Goal: Communication & Community: Answer question/provide support

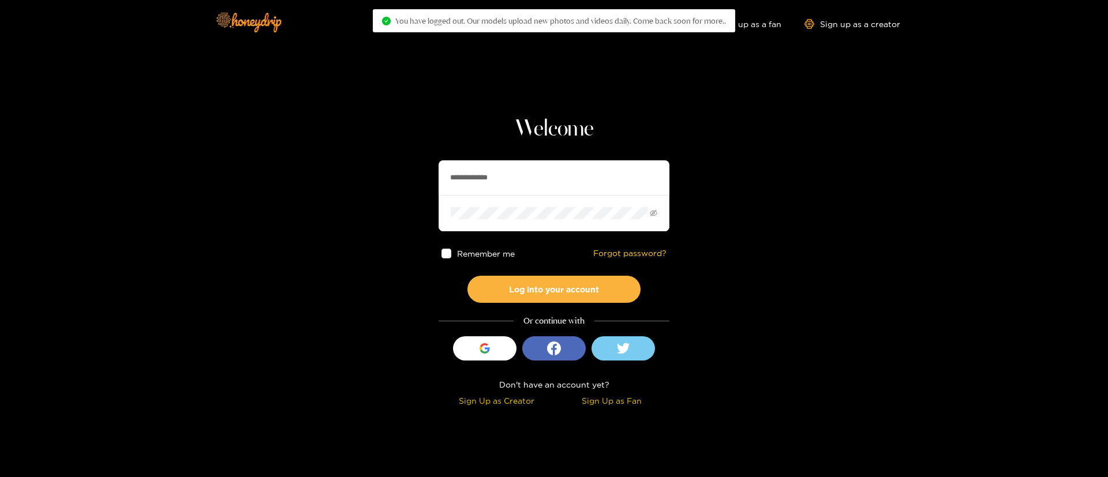
click at [497, 185] on input "**********" at bounding box center [554, 177] width 231 height 35
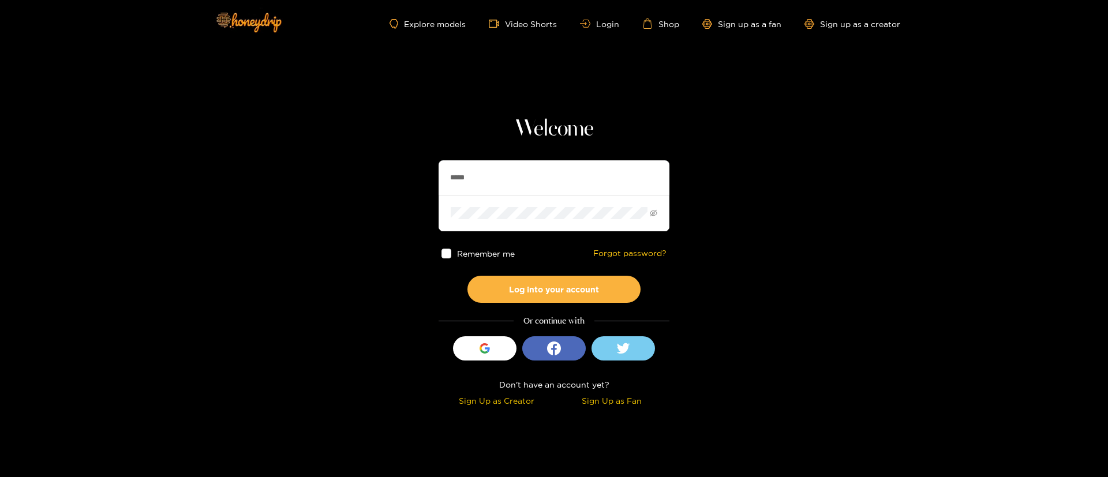
type input "*********"
click at [570, 290] on button "Log into your account" at bounding box center [553, 289] width 173 height 27
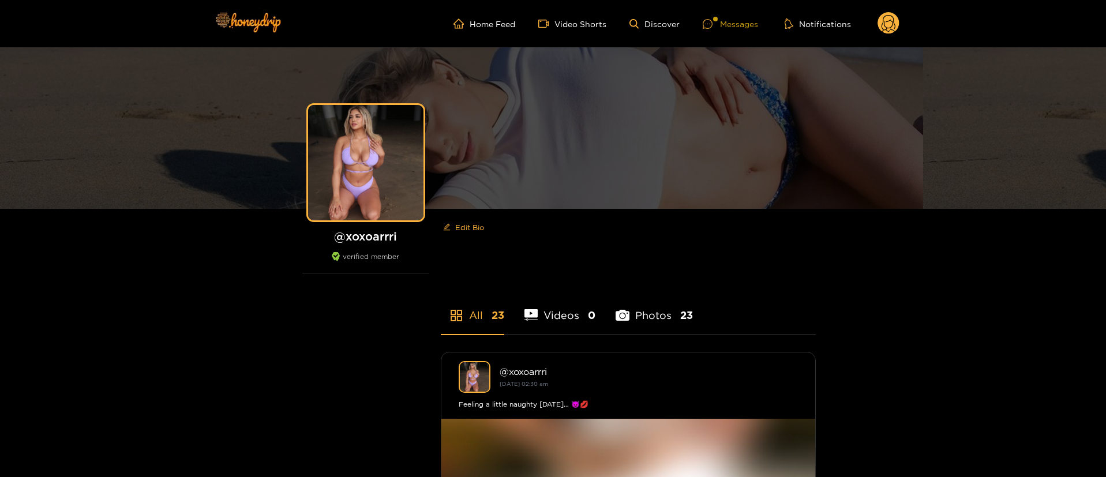
click at [735, 17] on div "Messages" at bounding box center [730, 23] width 55 height 13
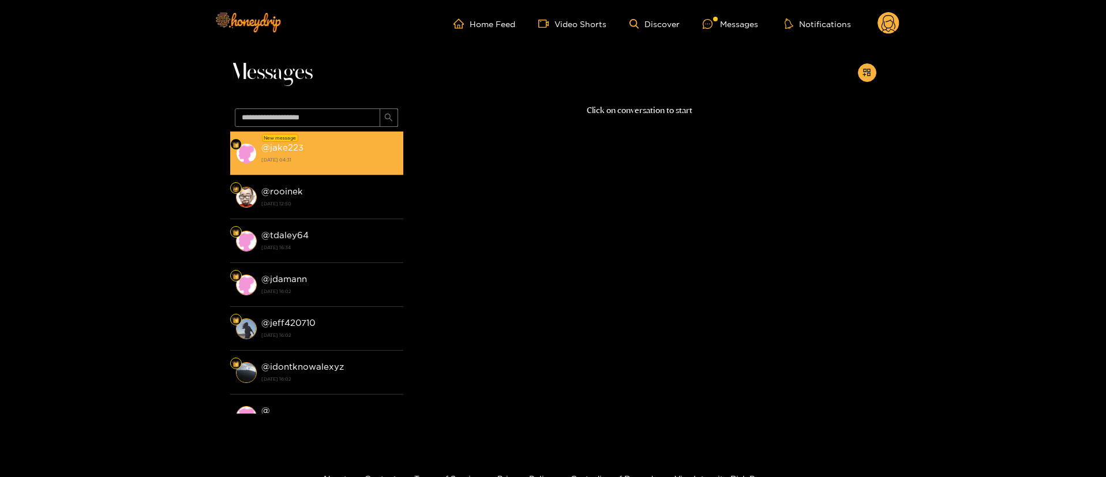
click at [364, 164] on strong "19 September 2025 04:31" at bounding box center [329, 160] width 136 height 10
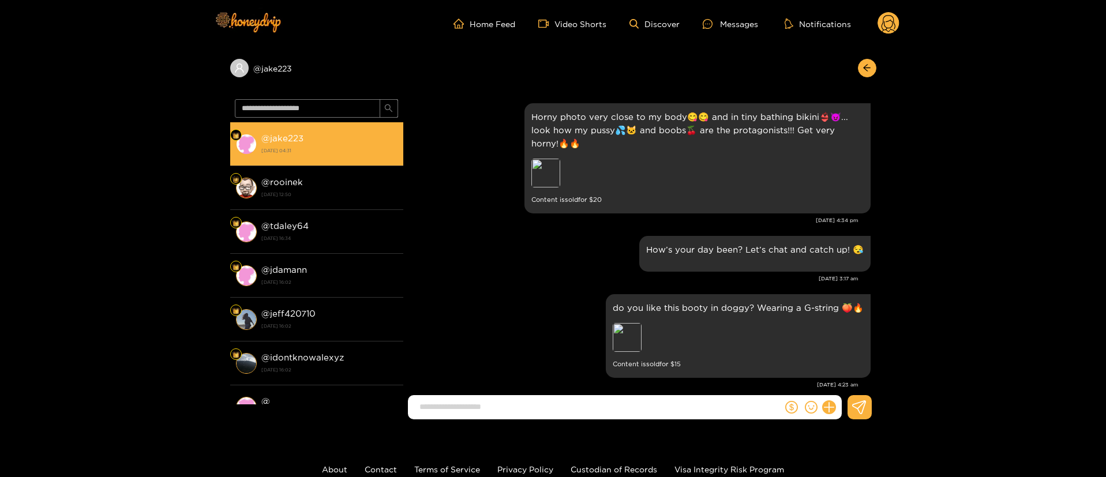
scroll to position [1439, 0]
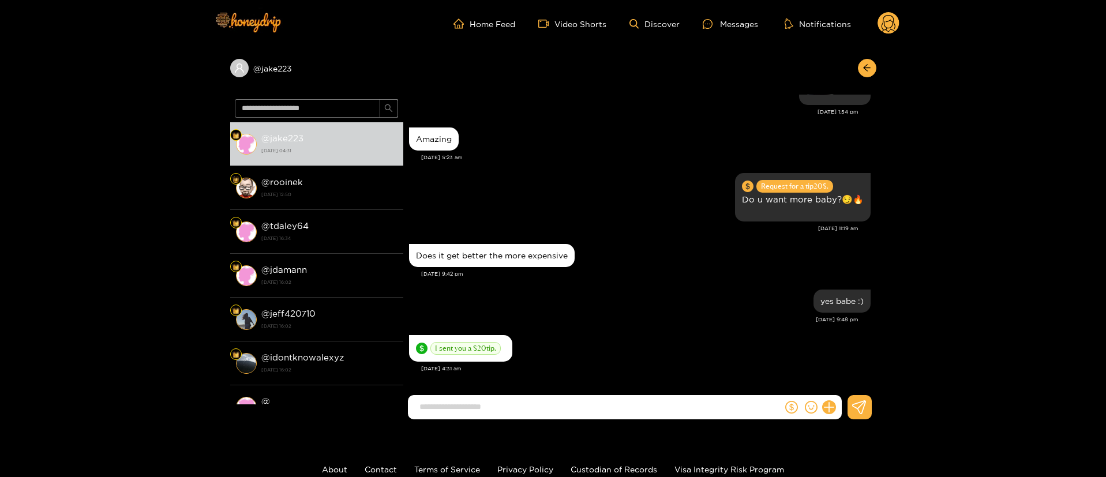
click at [608, 249] on div "Does it get better the more expensive" at bounding box center [640, 255] width 462 height 29
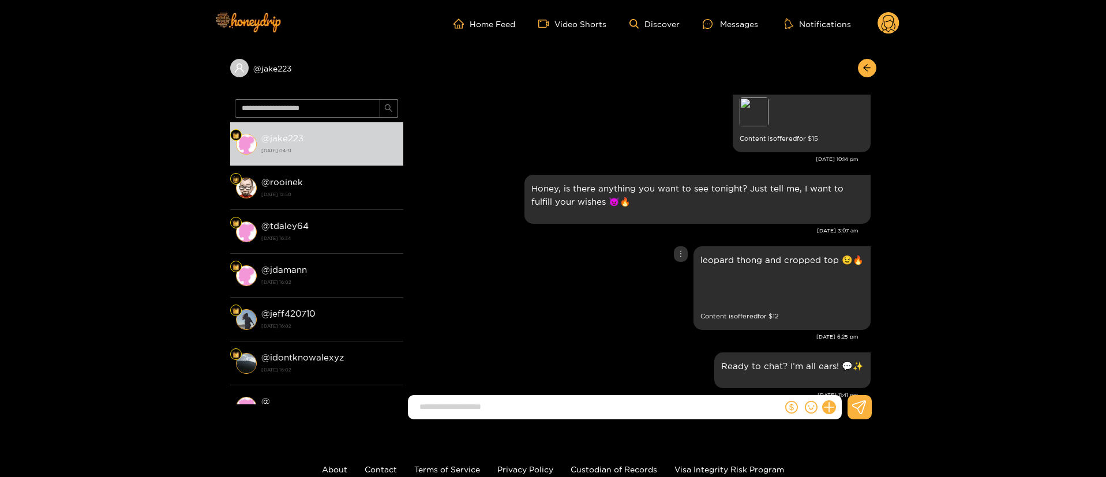
scroll to position [104, 0]
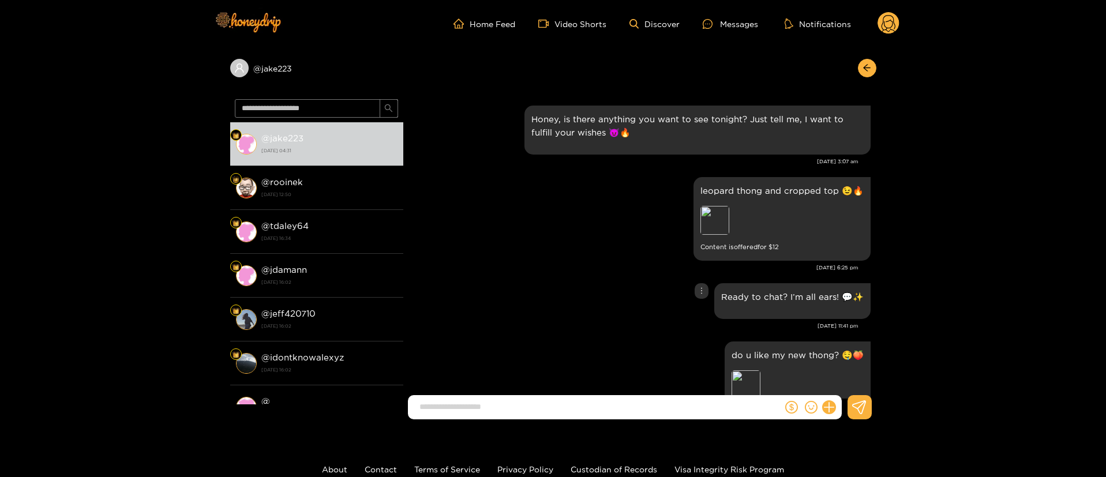
click at [635, 309] on div "Ready to chat? I’m all ears! 💬✨" at bounding box center [640, 301] width 462 height 42
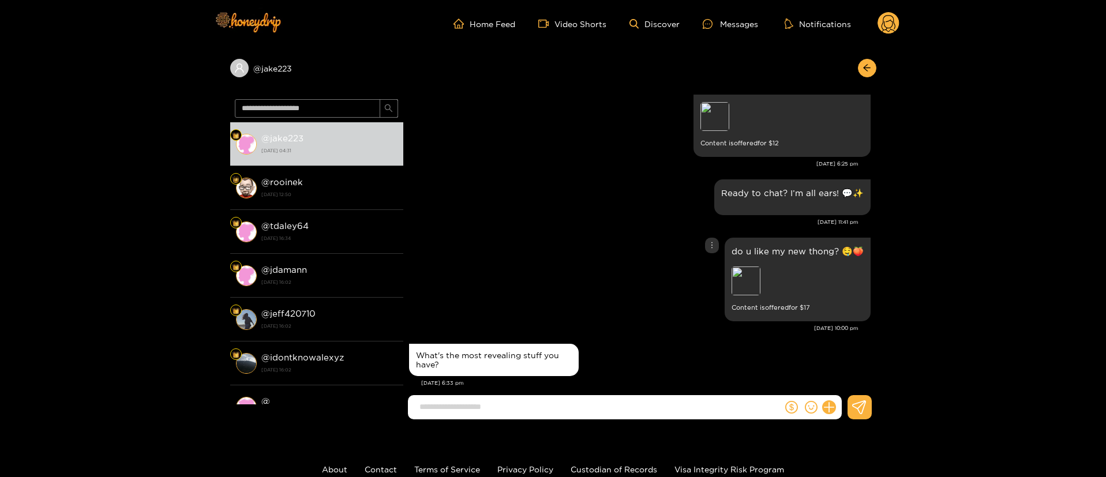
scroll to position [242, 0]
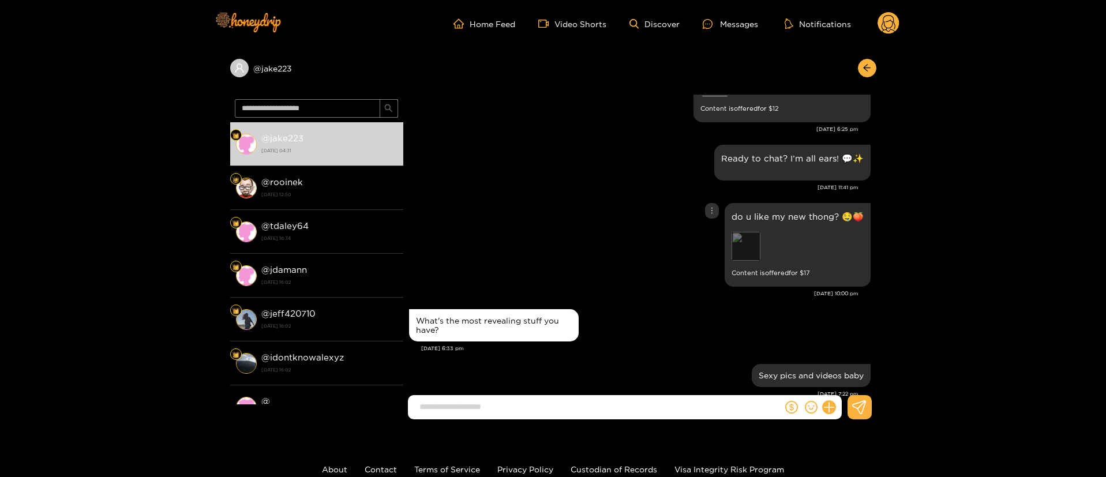
click at [741, 247] on div "Preview" at bounding box center [746, 246] width 29 height 29
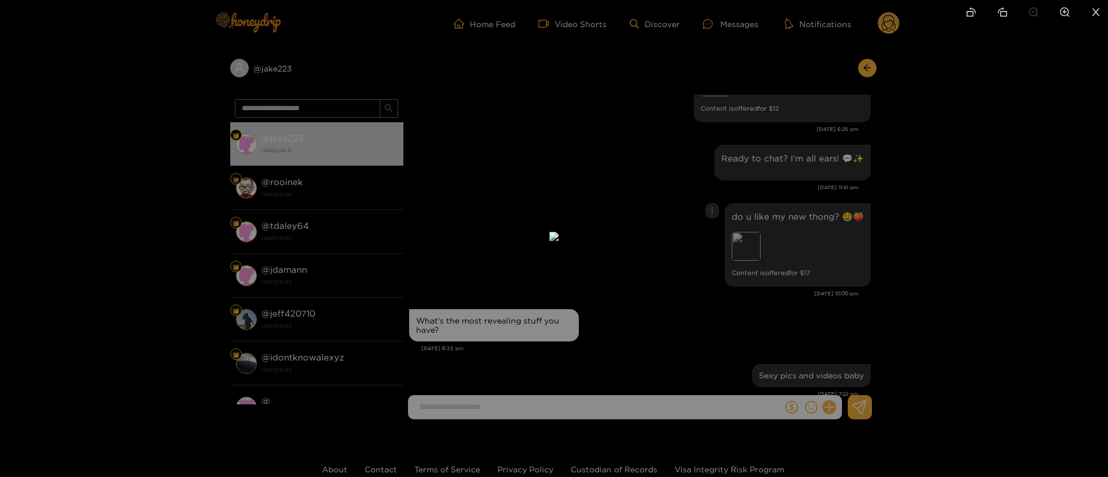
click at [770, 261] on div at bounding box center [554, 238] width 1108 height 477
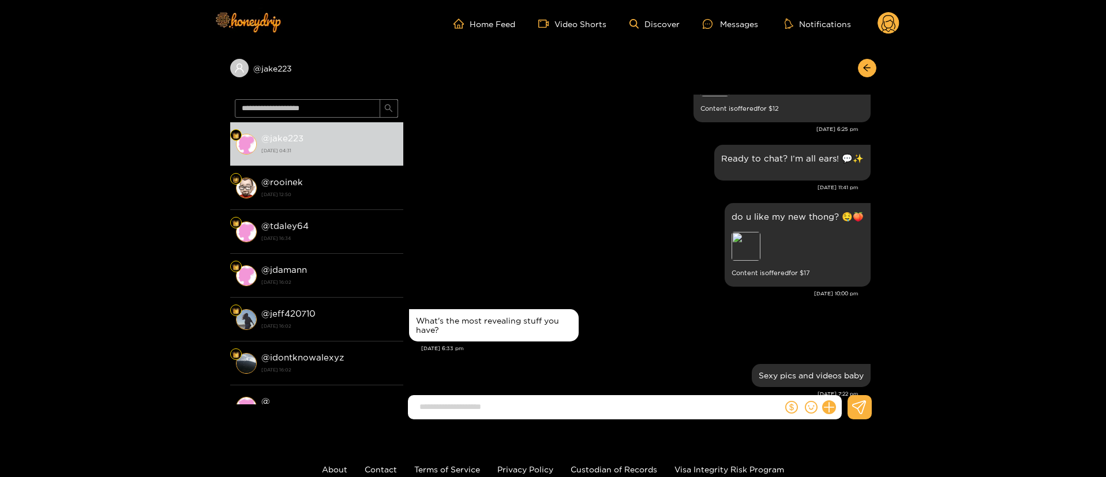
click at [666, 294] on div "Apr. 14, 10:00 pm" at bounding box center [634, 294] width 450 height 8
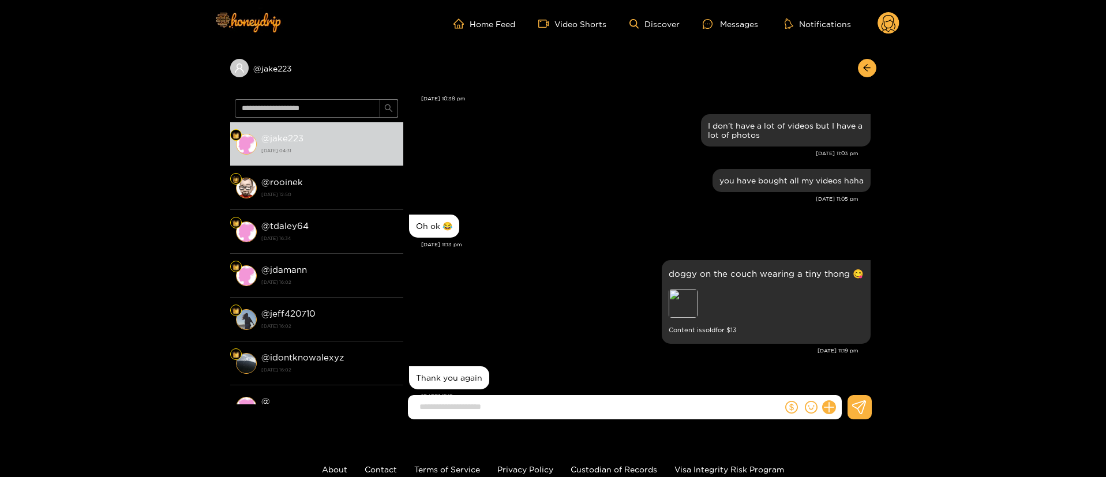
scroll to position [831, 0]
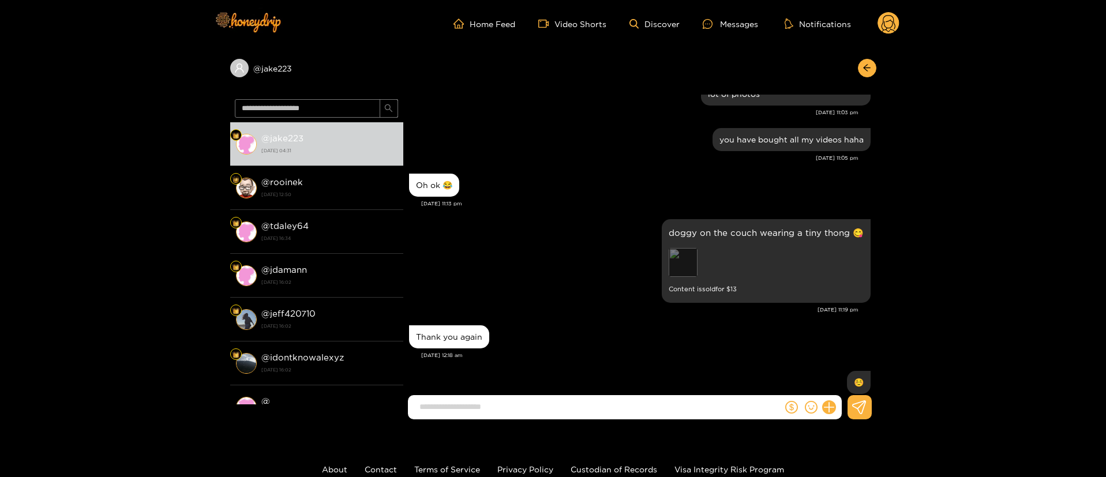
click at [676, 261] on div "Preview" at bounding box center [683, 262] width 29 height 29
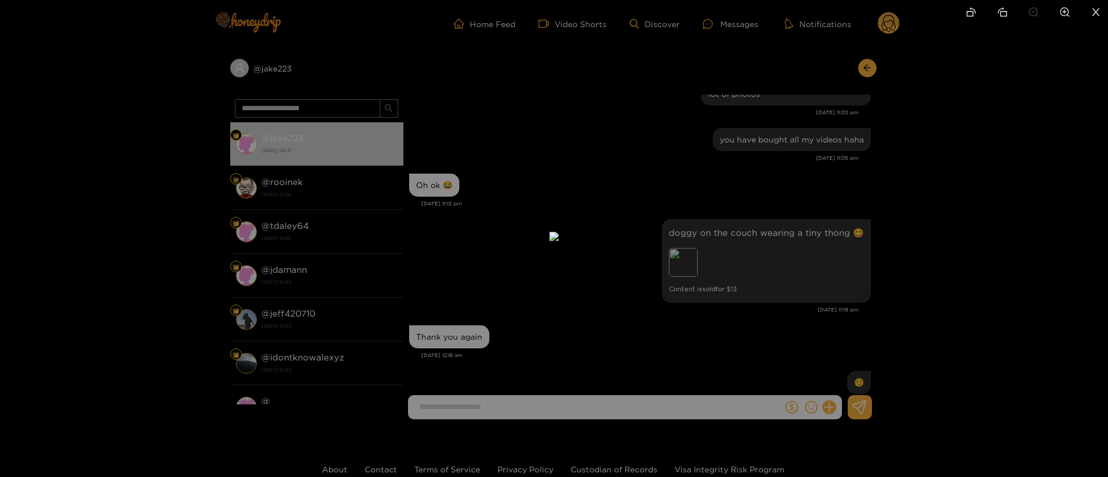
click at [817, 188] on div at bounding box center [554, 238] width 1108 height 477
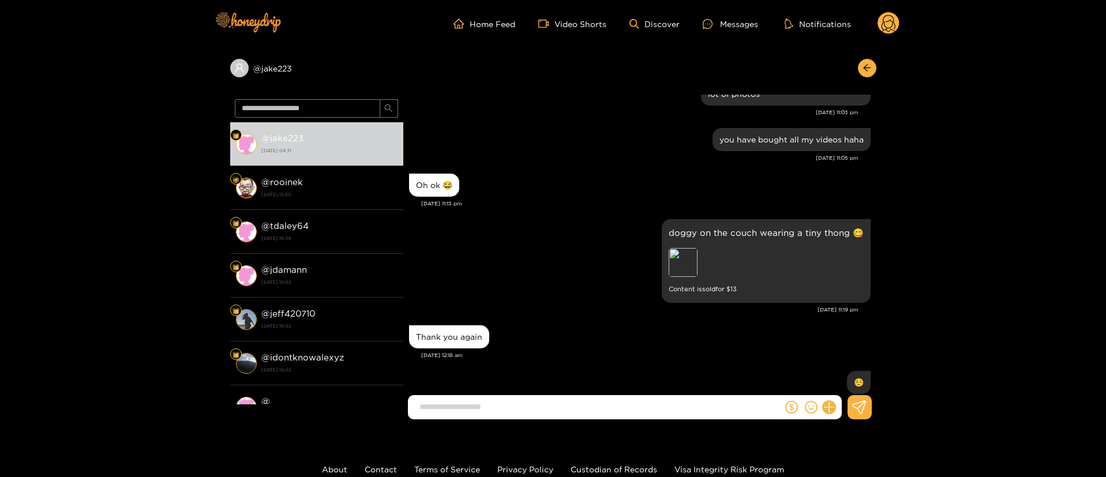
click at [559, 332] on div "Thank you again" at bounding box center [640, 337] width 462 height 29
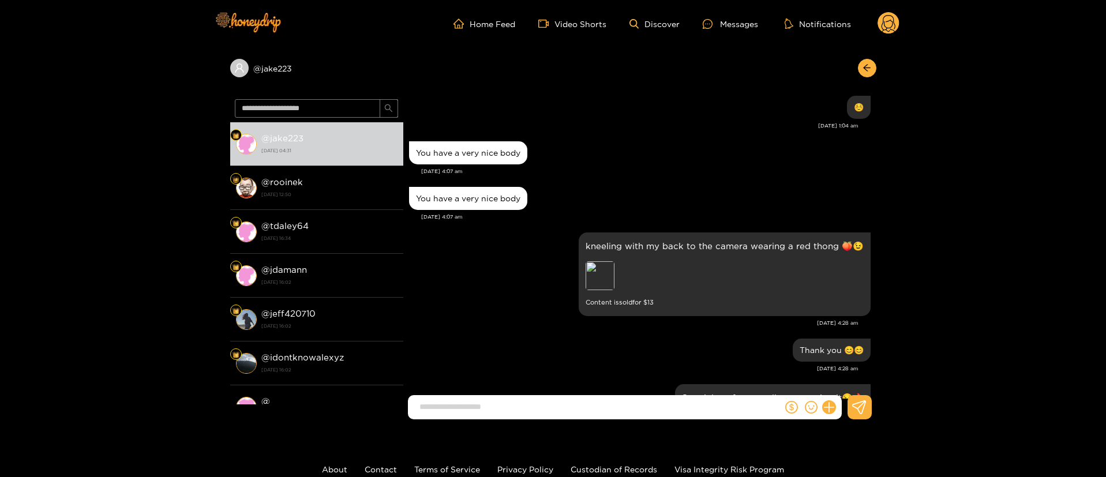
scroll to position [1108, 0]
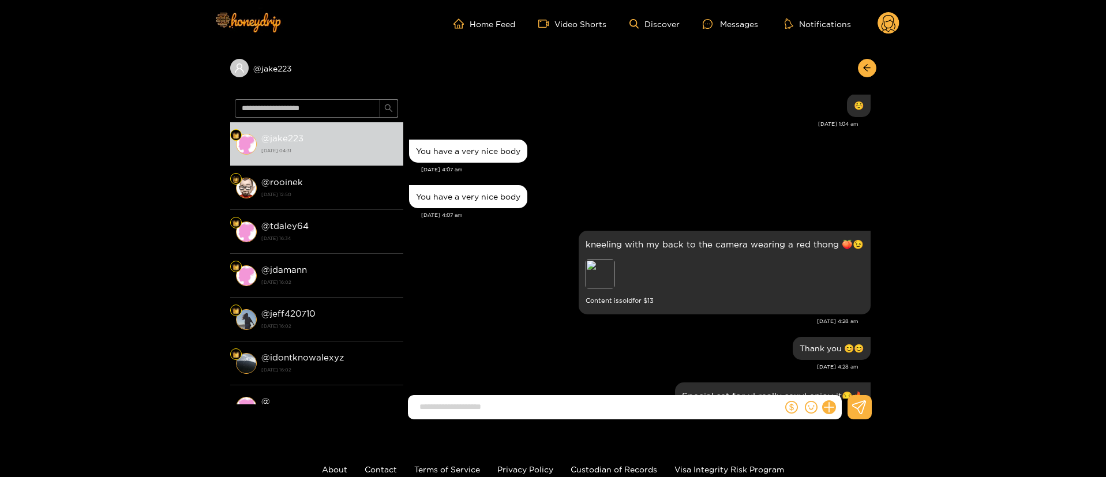
click at [608, 331] on div "kneeling with my back to the camera wearing a red thong 🍑😉 Preview Content is s…" at bounding box center [640, 281] width 462 height 106
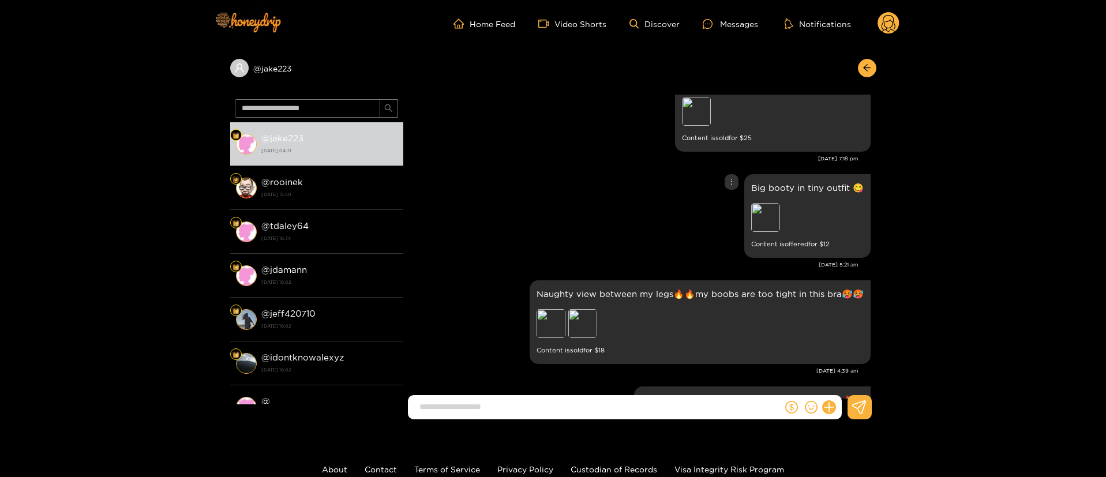
click at [578, 238] on div "Big booty in tiny outfit 😋 Preview Content is offered for $ 12" at bounding box center [640, 215] width 462 height 89
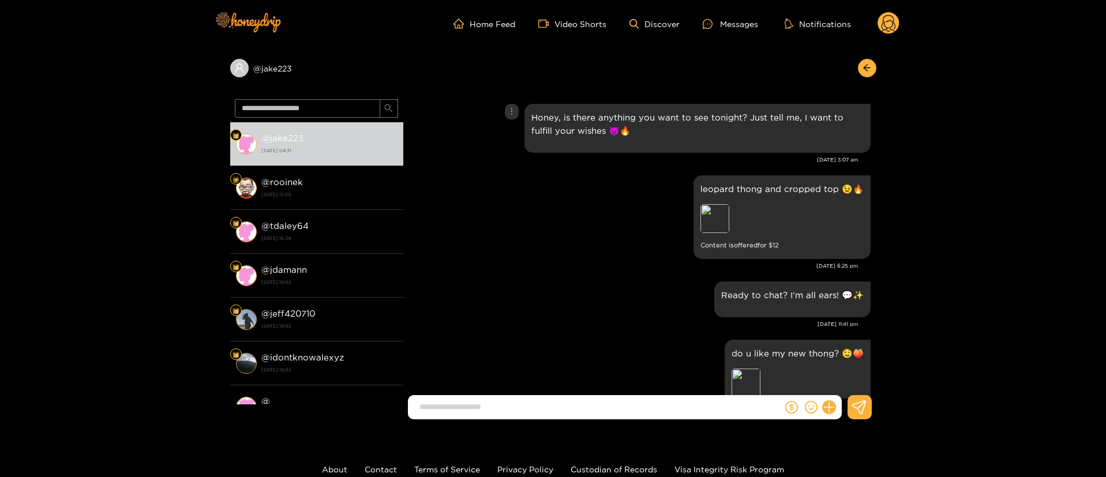
scroll to position [0, 0]
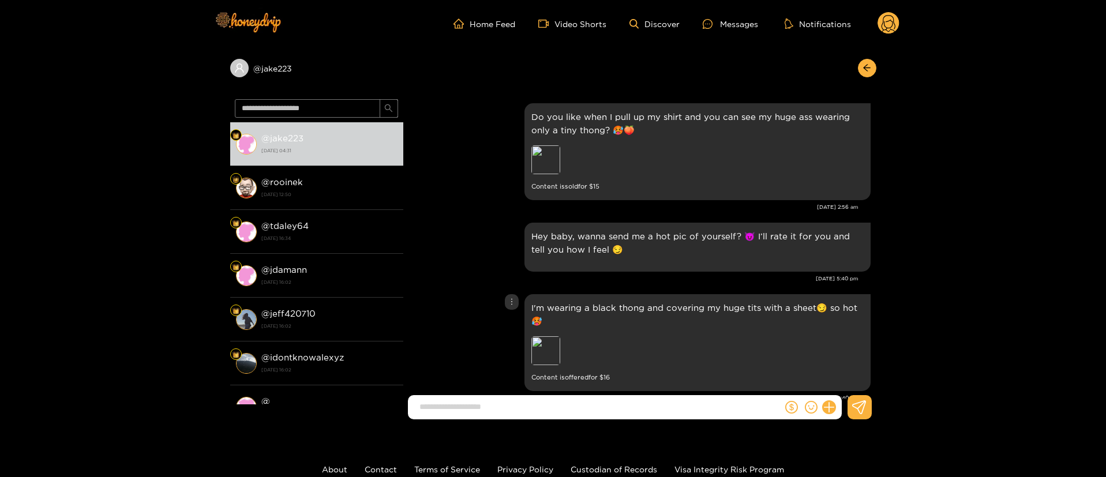
click at [453, 306] on div "I'm wearing a black thong and covering my huge tits with a sheet😏 so hot🥵 Previ…" at bounding box center [640, 342] width 462 height 103
click at [545, 355] on div "Preview" at bounding box center [546, 350] width 29 height 29
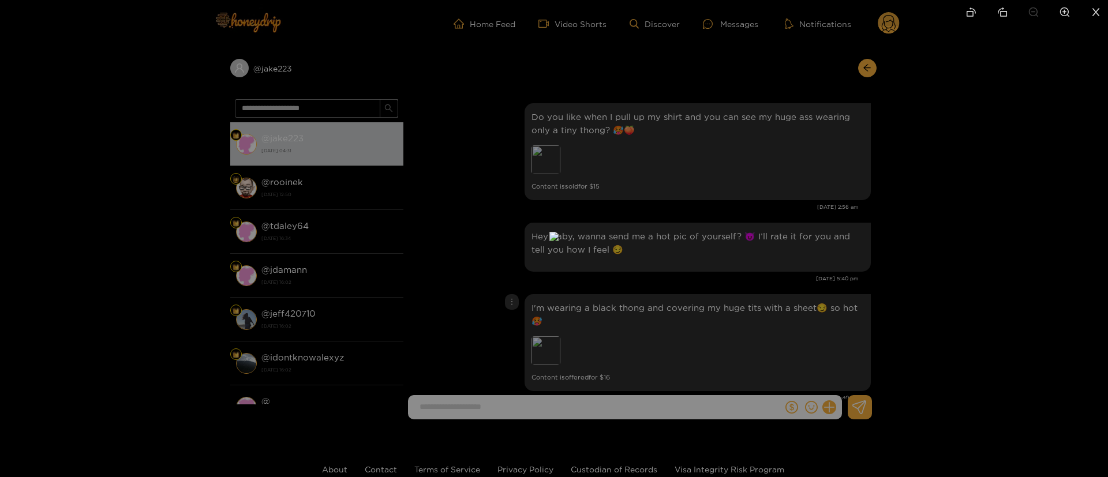
click at [878, 222] on div at bounding box center [554, 238] width 1108 height 477
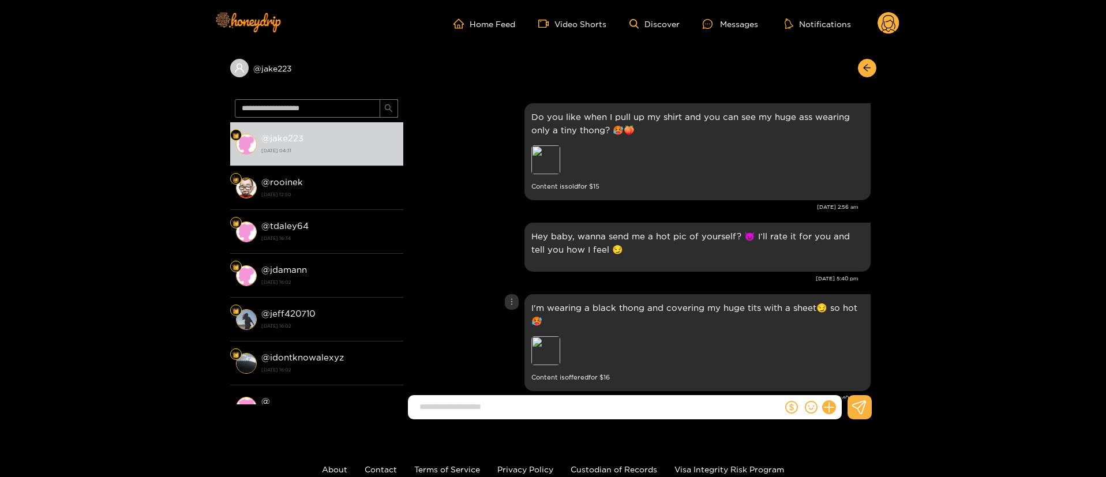
click at [472, 332] on div "I'm wearing a black thong and covering my huge tits with a sheet😏 so hot🥵 Previ…" at bounding box center [640, 342] width 462 height 103
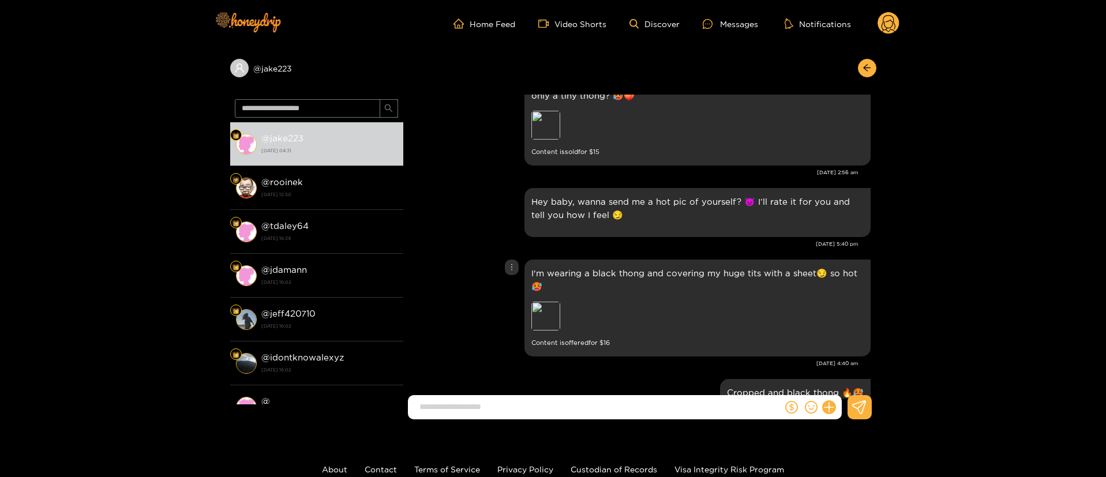
scroll to position [69, 0]
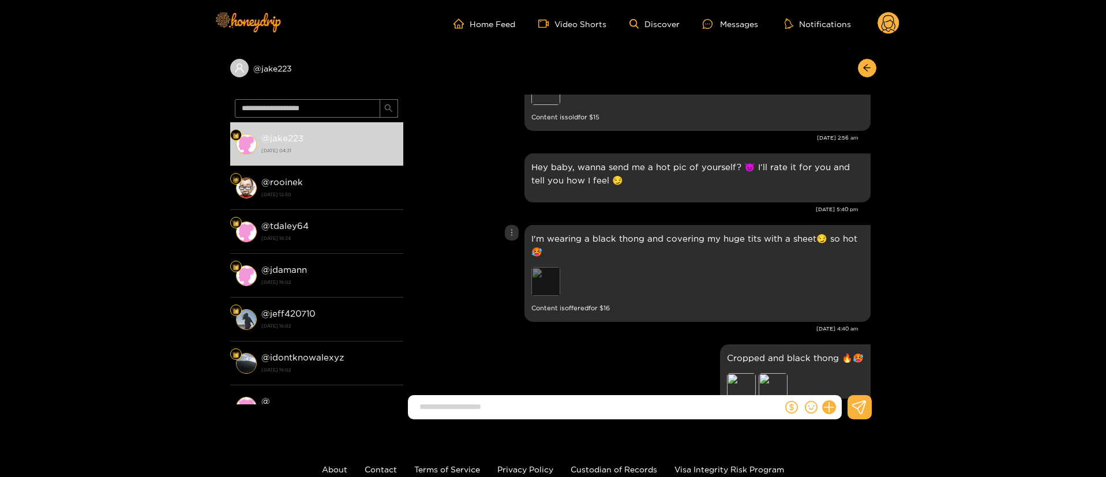
click at [555, 288] on div "Preview" at bounding box center [546, 281] width 29 height 29
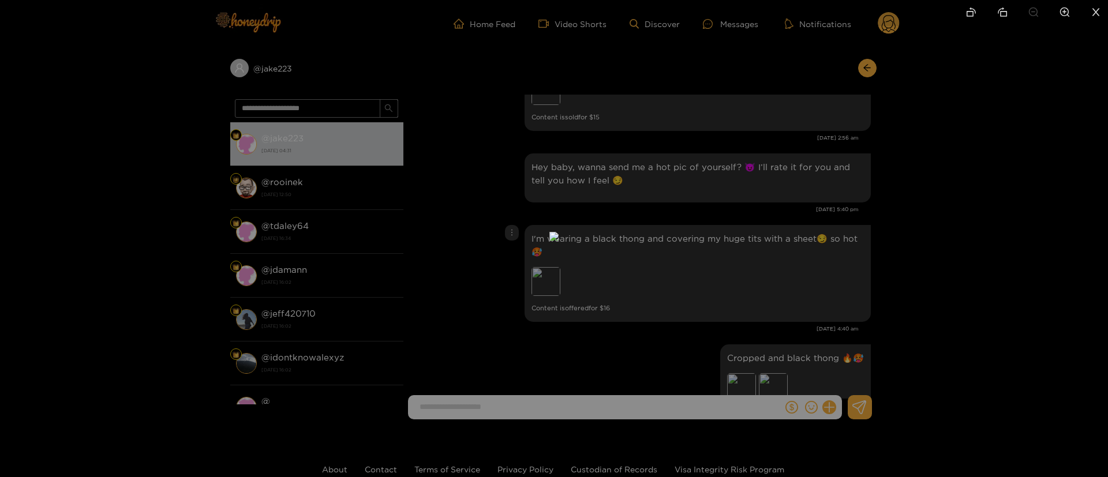
click at [559, 241] on img at bounding box center [553, 236] width 9 height 9
click at [779, 332] on div at bounding box center [554, 238] width 1108 height 477
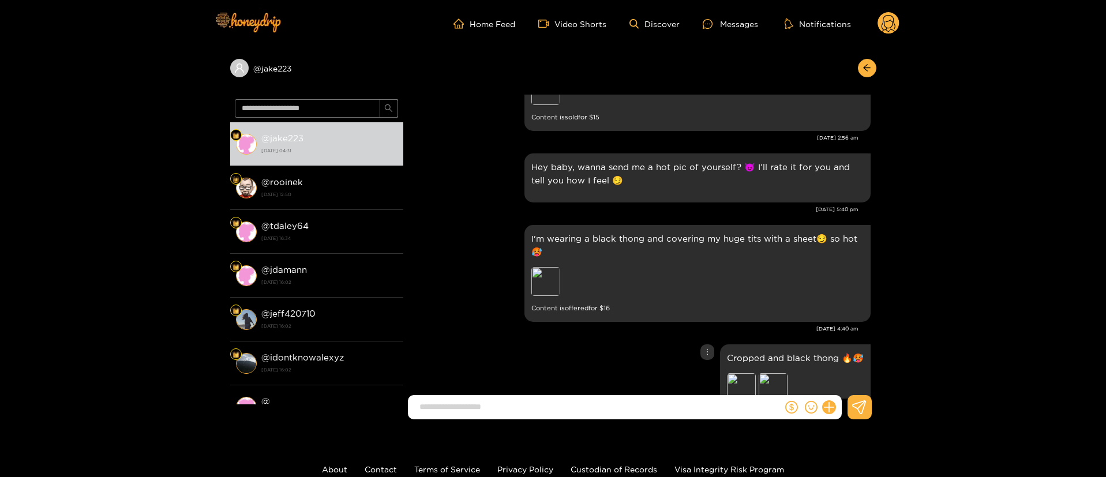
click at [631, 360] on div "Cropped and black thong 🔥🥵 Preview Preview Content is offered for $ 24" at bounding box center [640, 386] width 462 height 89
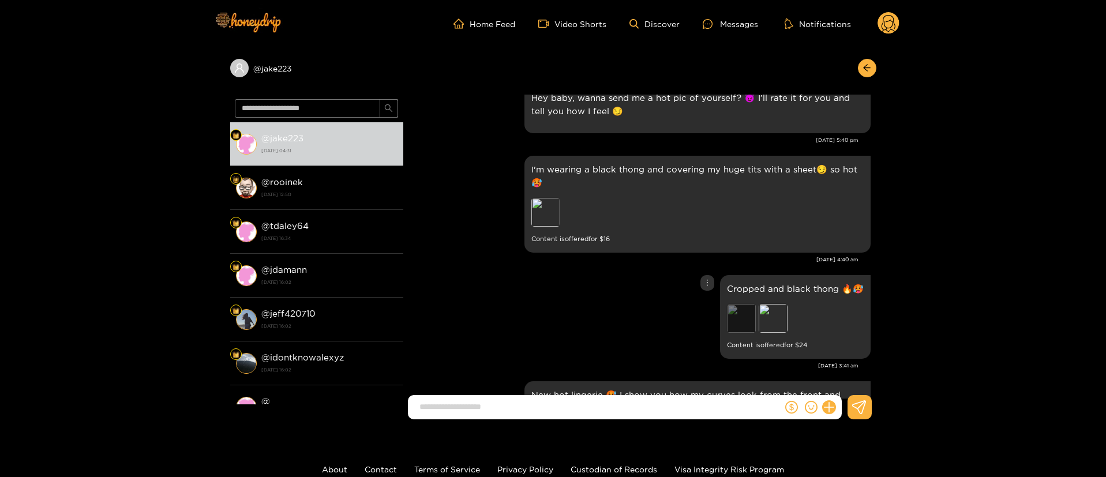
scroll to position [173, 0]
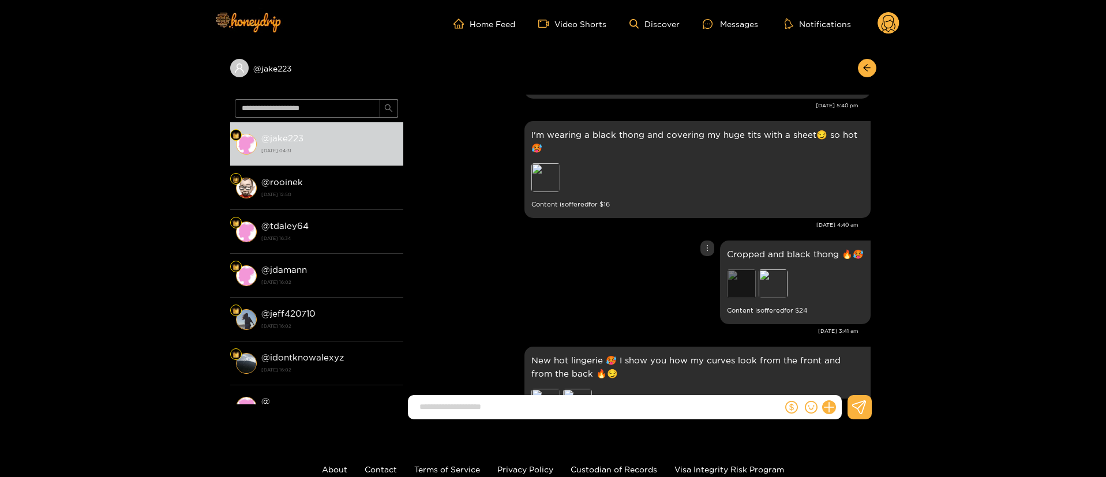
click at [736, 283] on div "Preview" at bounding box center [741, 284] width 29 height 29
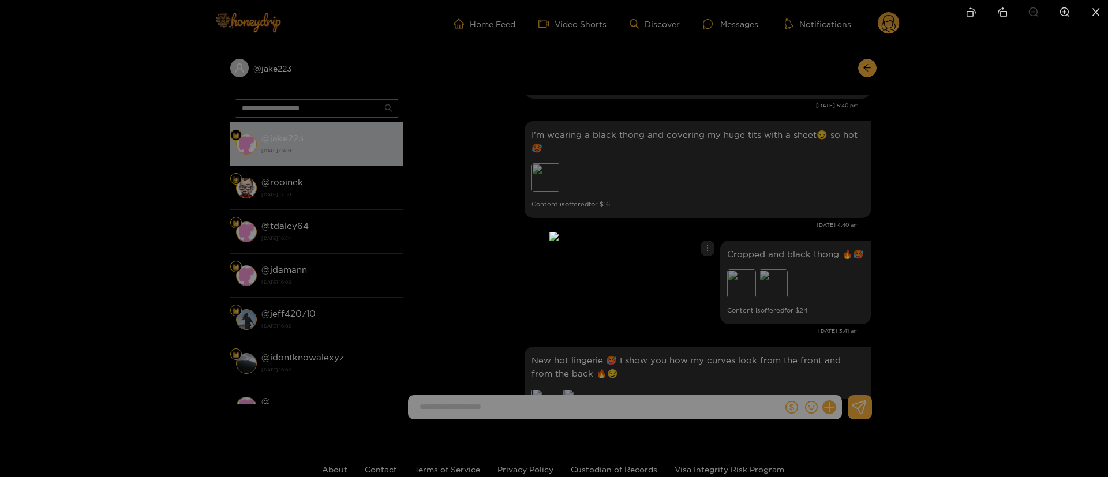
click at [833, 244] on div at bounding box center [554, 238] width 1108 height 477
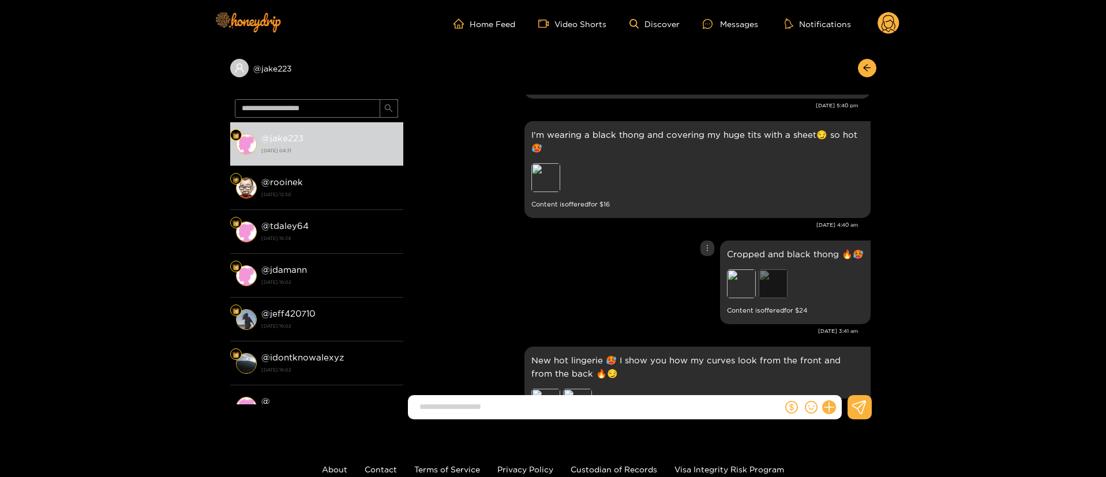
click at [777, 284] on div "Preview" at bounding box center [773, 284] width 29 height 29
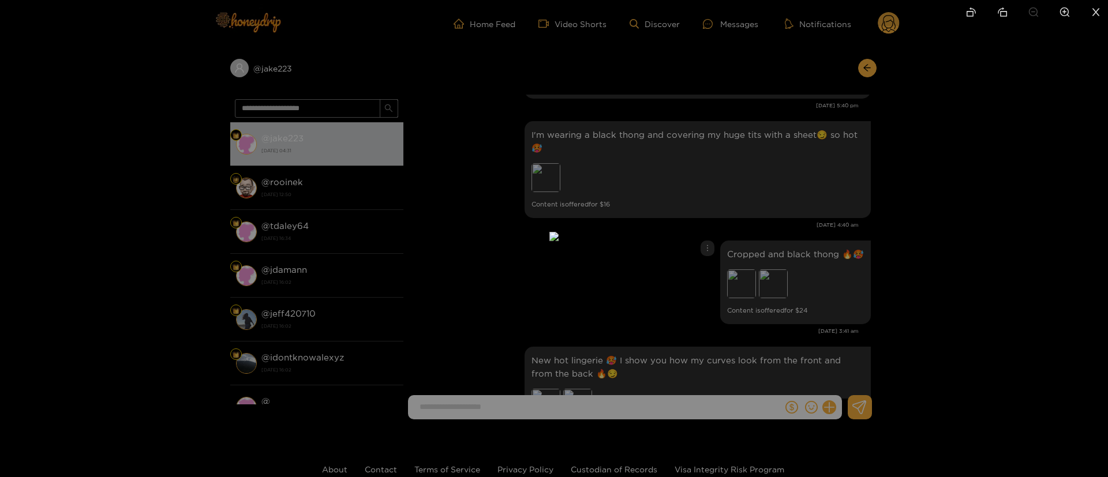
click at [854, 213] on div at bounding box center [554, 238] width 1108 height 477
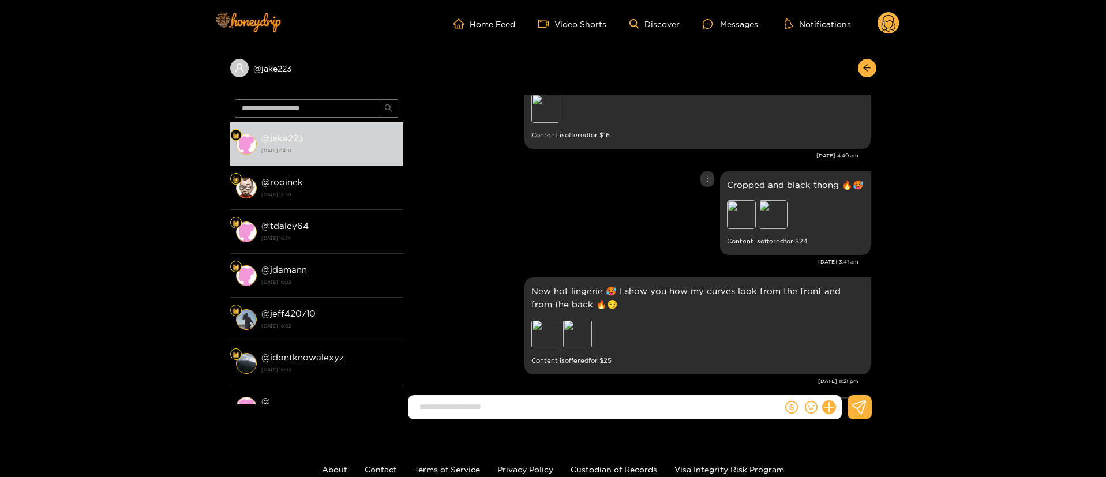
scroll to position [277, 0]
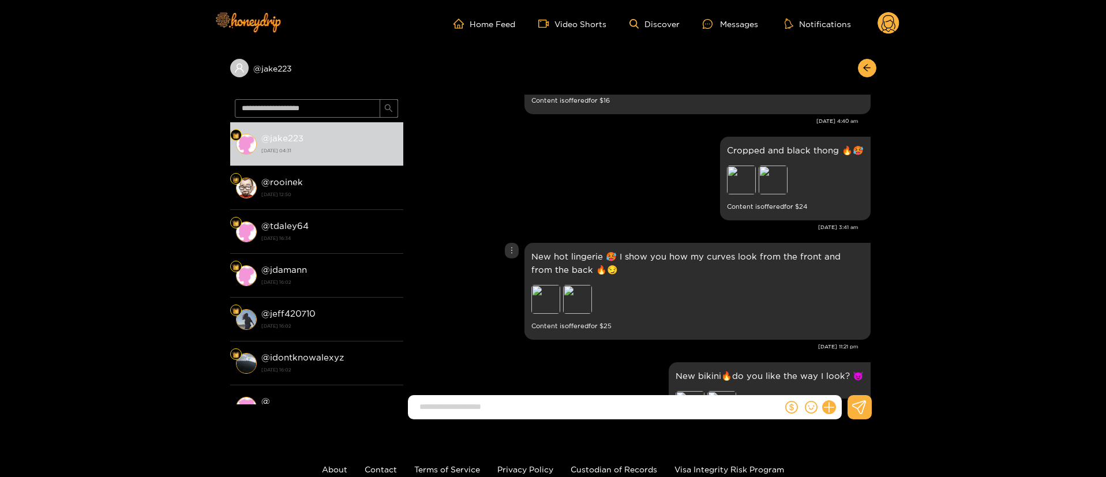
click at [540, 319] on div "New hot lingerie 🥵 I show you how my curves look from the front and from the ba…" at bounding box center [698, 291] width 332 height 83
click at [540, 312] on div "Preview" at bounding box center [546, 299] width 29 height 29
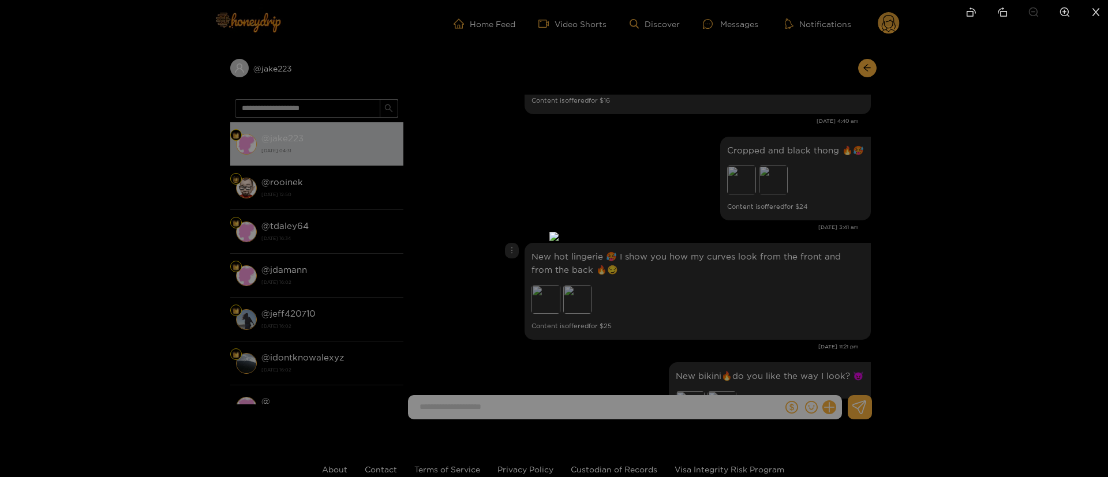
click at [813, 254] on div at bounding box center [554, 238] width 1108 height 477
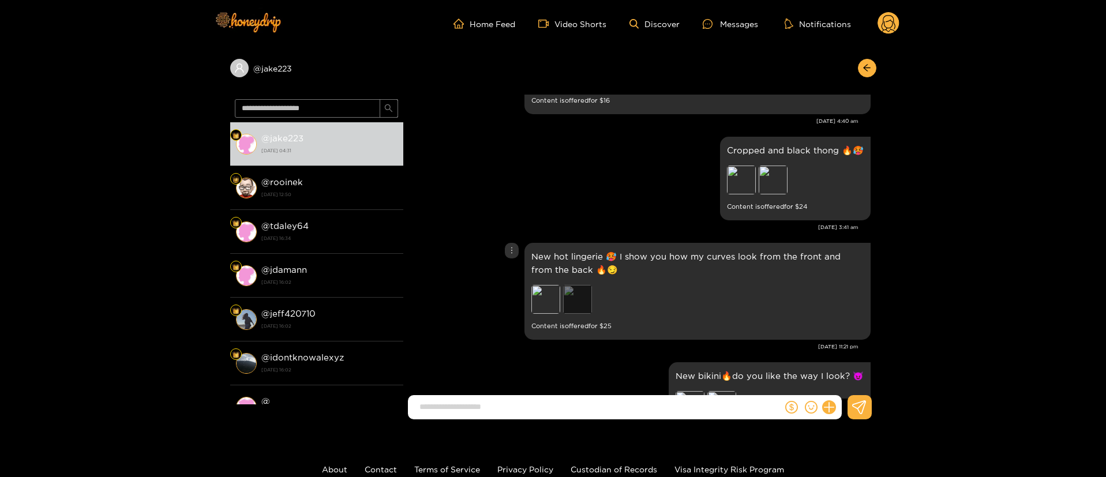
click at [564, 305] on div "Preview" at bounding box center [577, 299] width 29 height 29
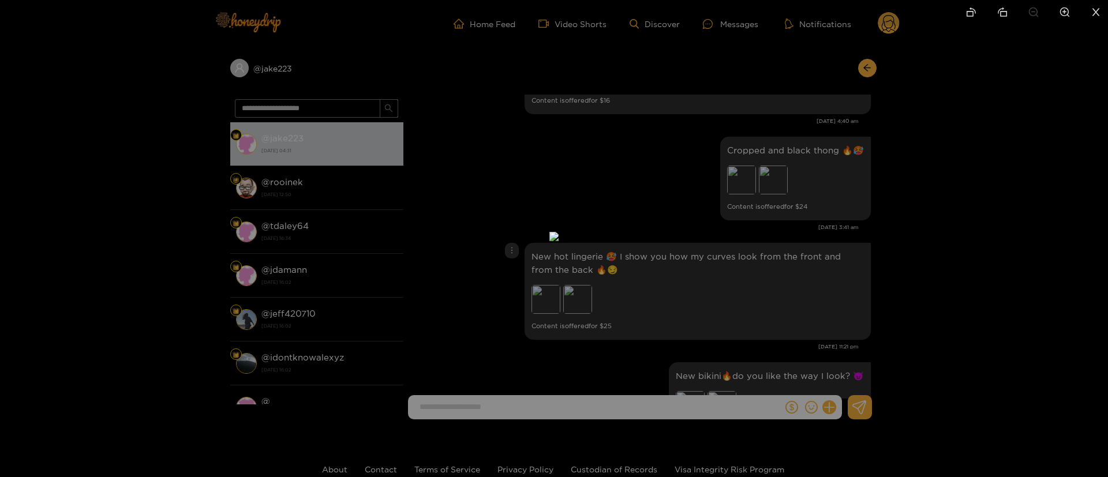
click at [744, 280] on div at bounding box center [554, 238] width 1108 height 477
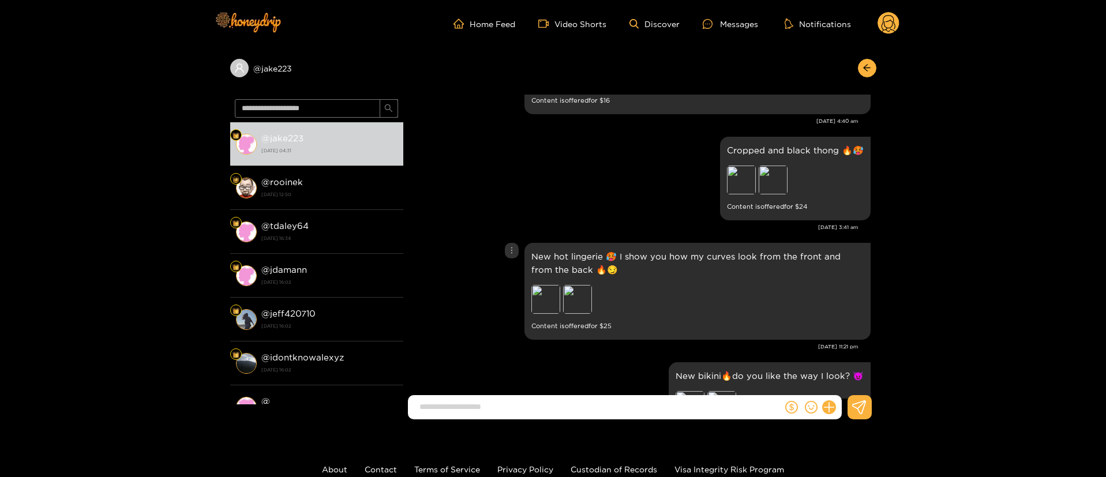
click at [491, 301] on div "New hot lingerie 🥵 I show you how my curves look from the front and from the ba…" at bounding box center [640, 291] width 462 height 103
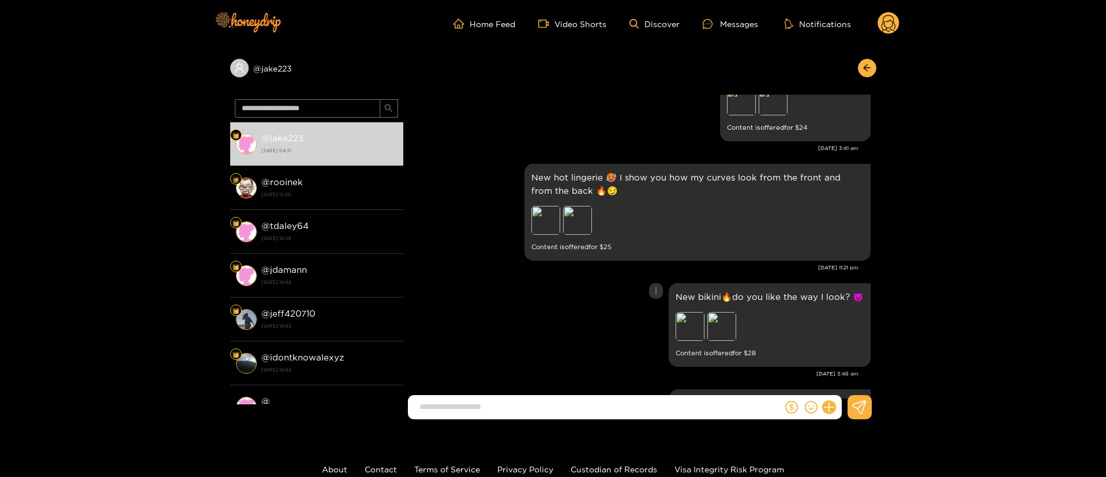
scroll to position [381, 0]
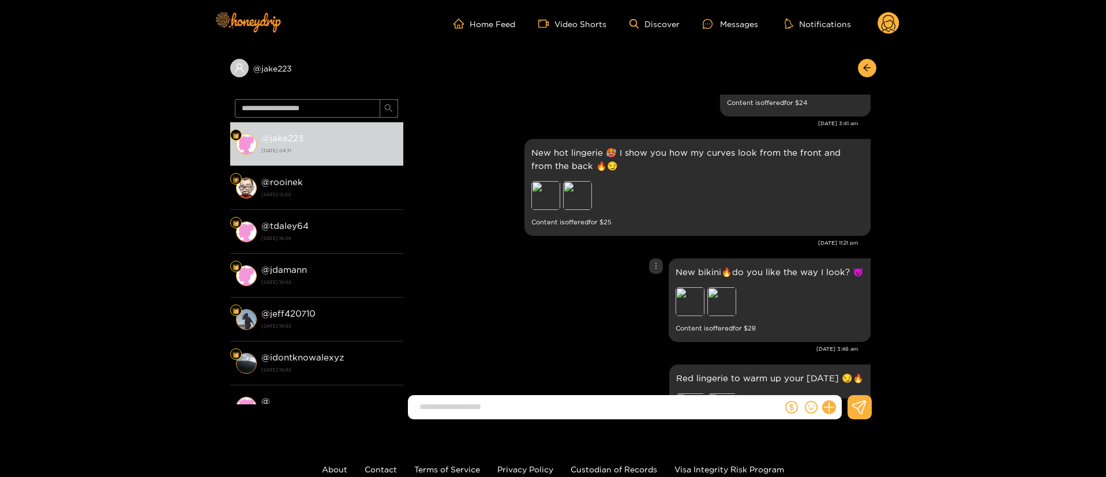
click at [502, 313] on div "New bikini🔥do you like the way I look? 😈 Preview Preview Content is offered for…" at bounding box center [640, 300] width 462 height 89
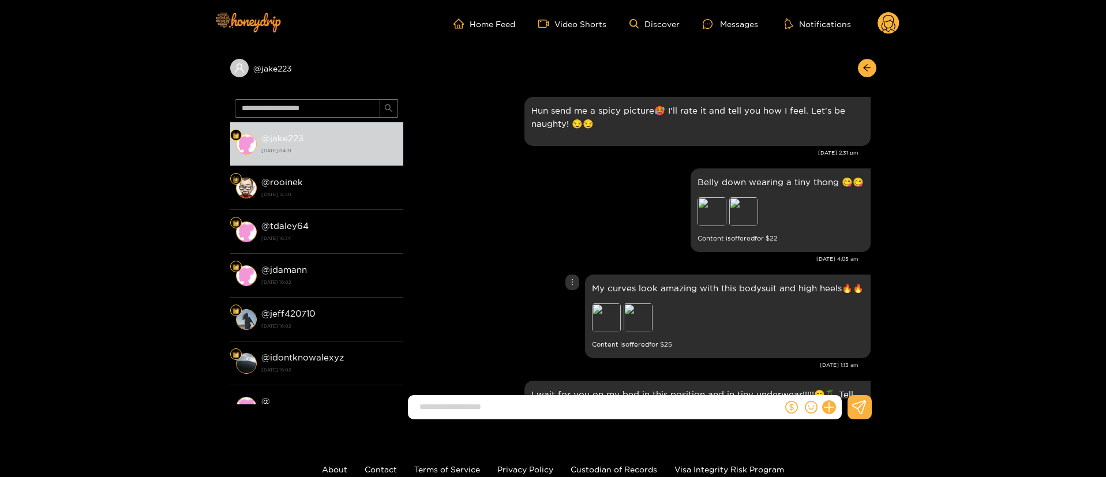
scroll to position [589, 0]
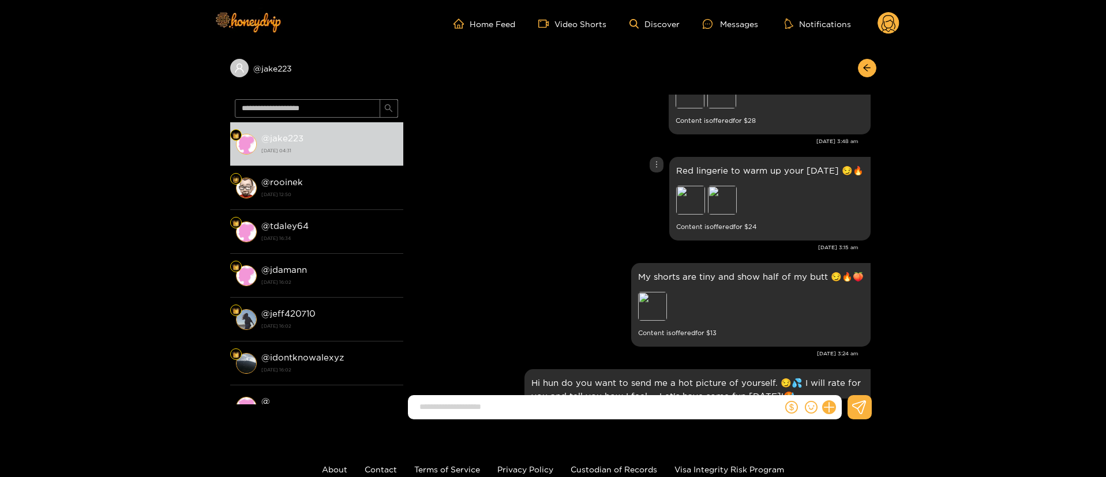
click at [546, 208] on div "Red lingerie to warm up your Tuesday 😏🔥 Preview Preview Content is offered for …" at bounding box center [640, 198] width 462 height 89
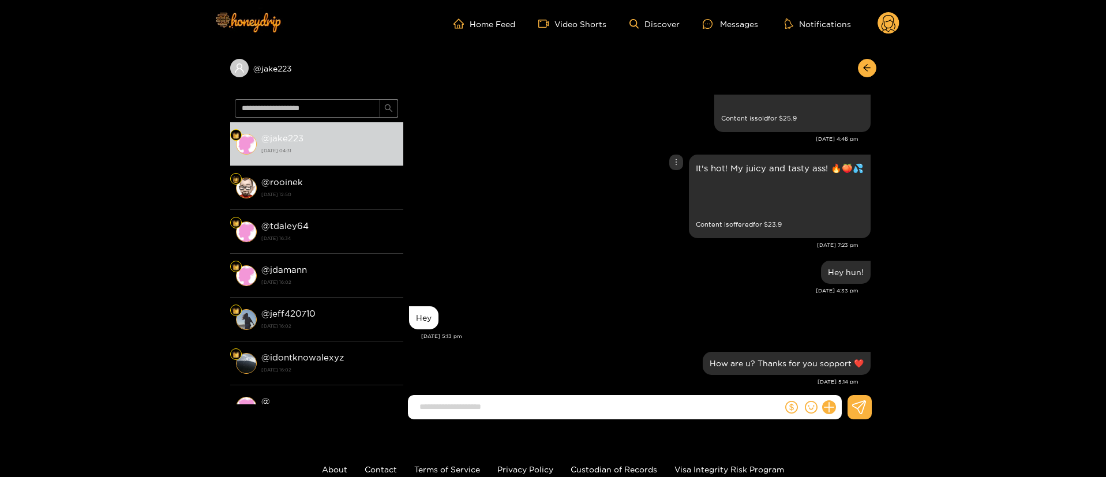
scroll to position [693, 0]
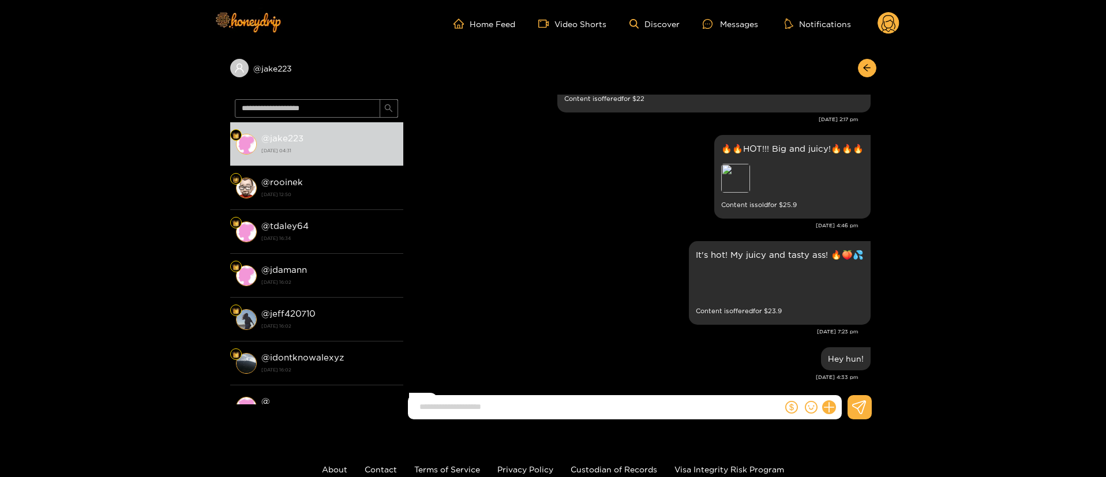
click at [732, 191] on div "Preview" at bounding box center [735, 178] width 29 height 29
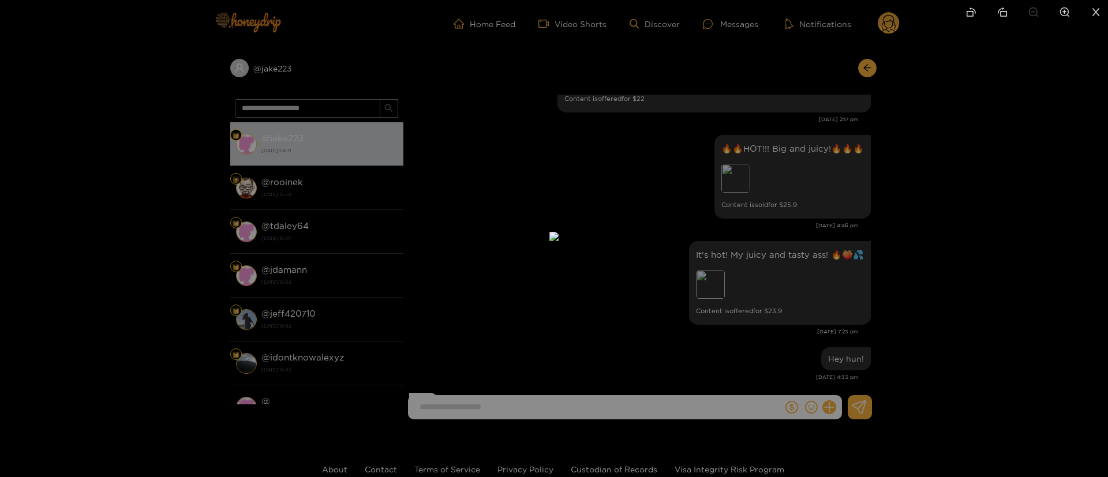
click at [918, 229] on div at bounding box center [554, 238] width 1108 height 477
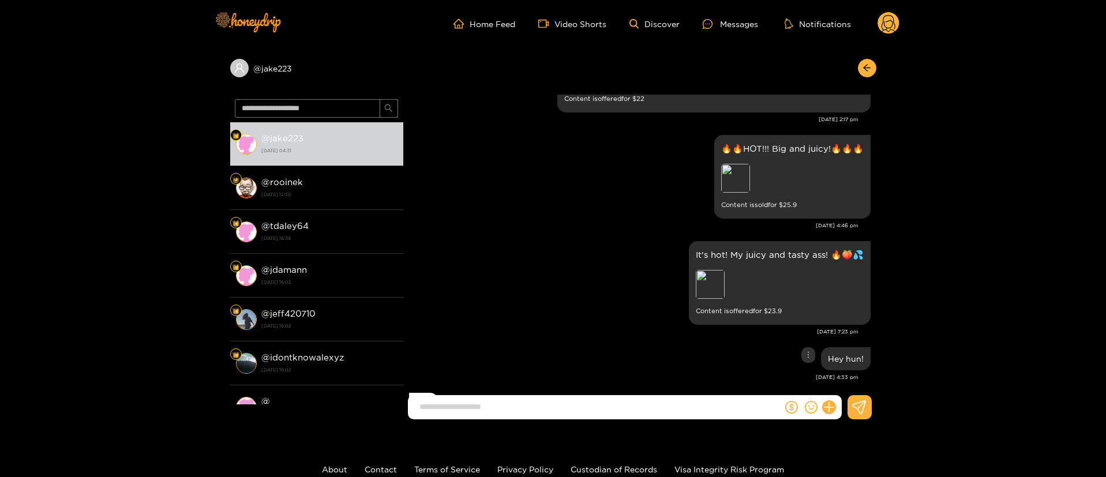
click at [533, 347] on div "Hey hun!" at bounding box center [640, 359] width 462 height 29
click at [714, 281] on div "Preview" at bounding box center [710, 284] width 29 height 29
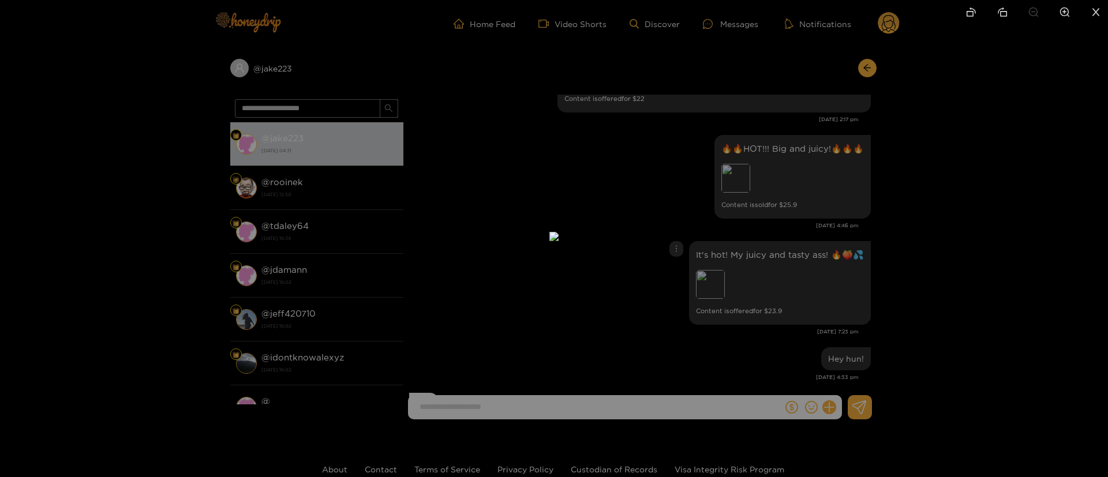
click at [964, 238] on div at bounding box center [554, 238] width 1108 height 477
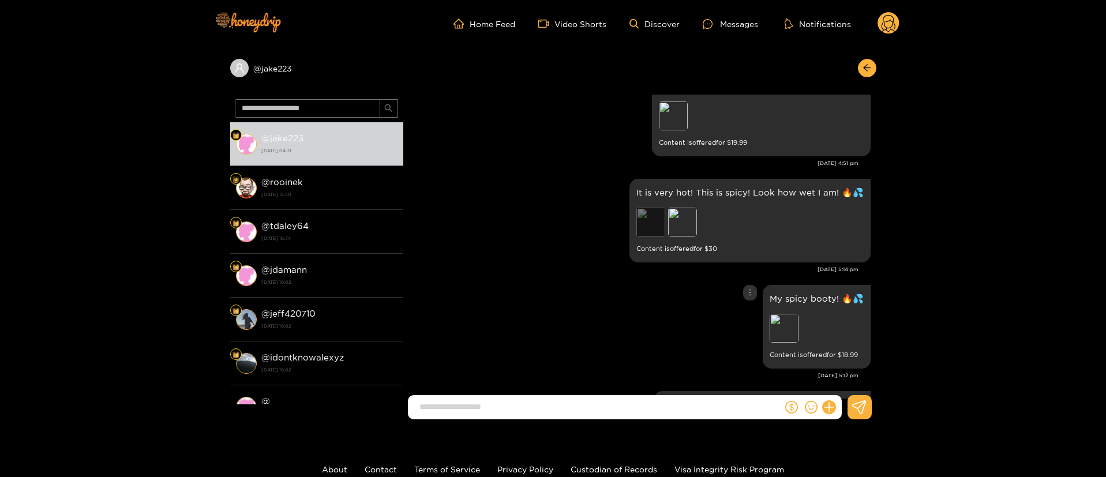
scroll to position [1472, 0]
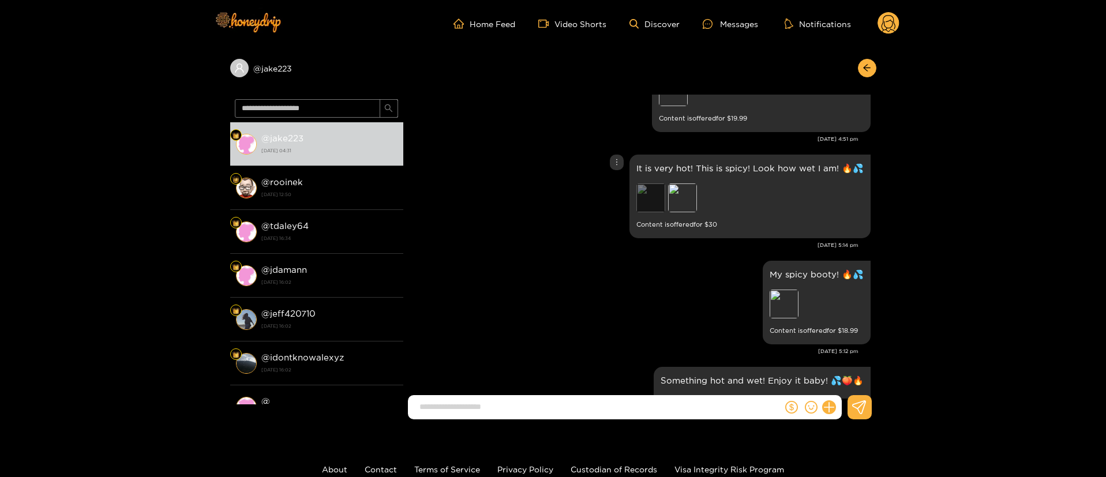
click at [652, 190] on div "Preview" at bounding box center [651, 198] width 29 height 29
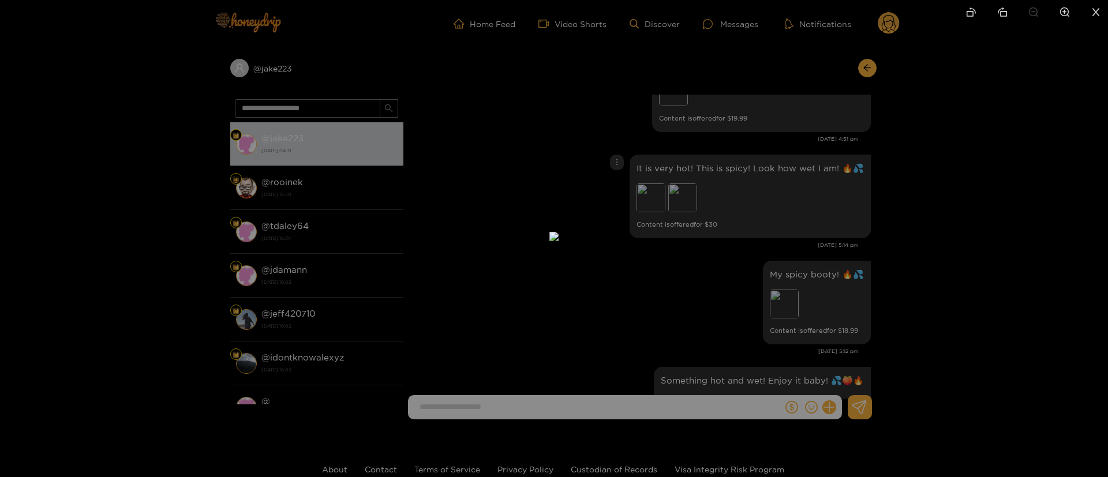
click at [875, 218] on div at bounding box center [554, 238] width 1108 height 477
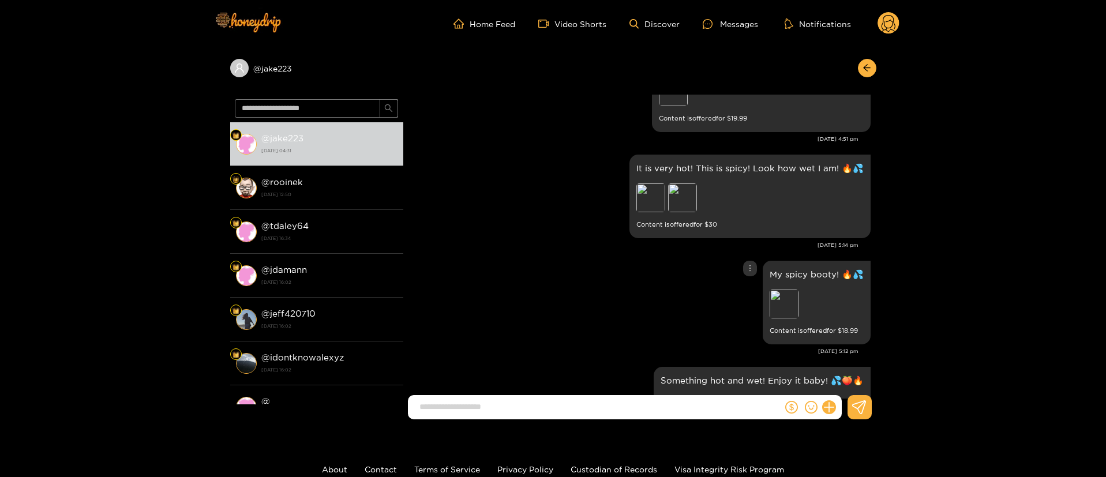
click at [593, 260] on div "My spicy booty! 🔥💦 Preview Content is offered for $ 18.99" at bounding box center [640, 302] width 462 height 89
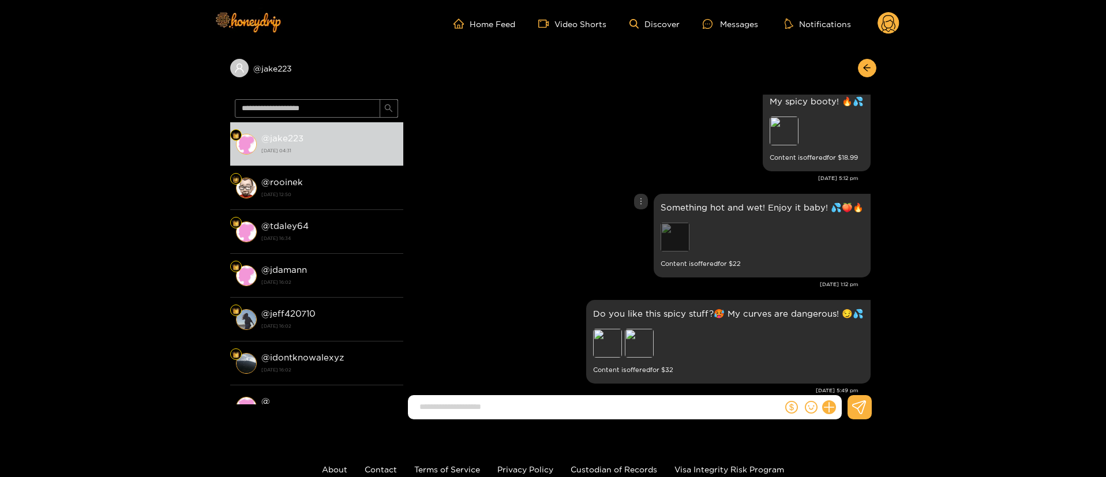
click at [669, 246] on div "Preview" at bounding box center [675, 237] width 29 height 29
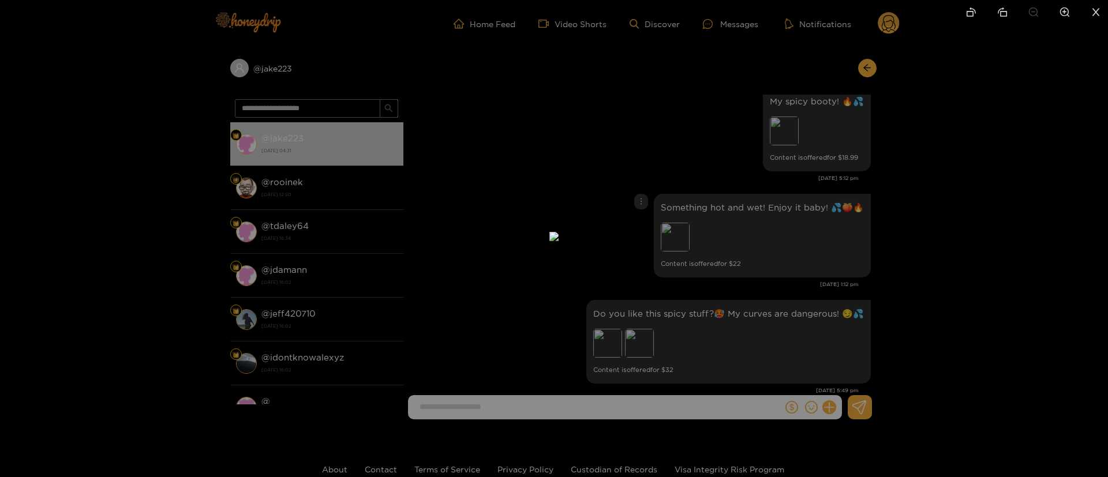
click at [853, 234] on div at bounding box center [554, 238] width 1108 height 477
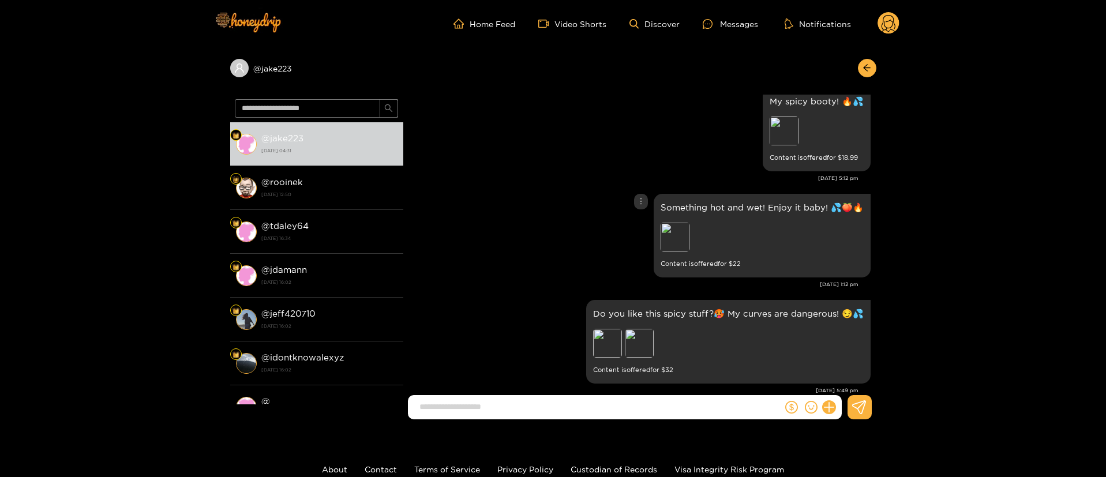
click at [567, 271] on div "Something hot and wet! Enjoy it baby! 💦🍑🔥 Preview Content is offered for $ 22" at bounding box center [640, 235] width 462 height 89
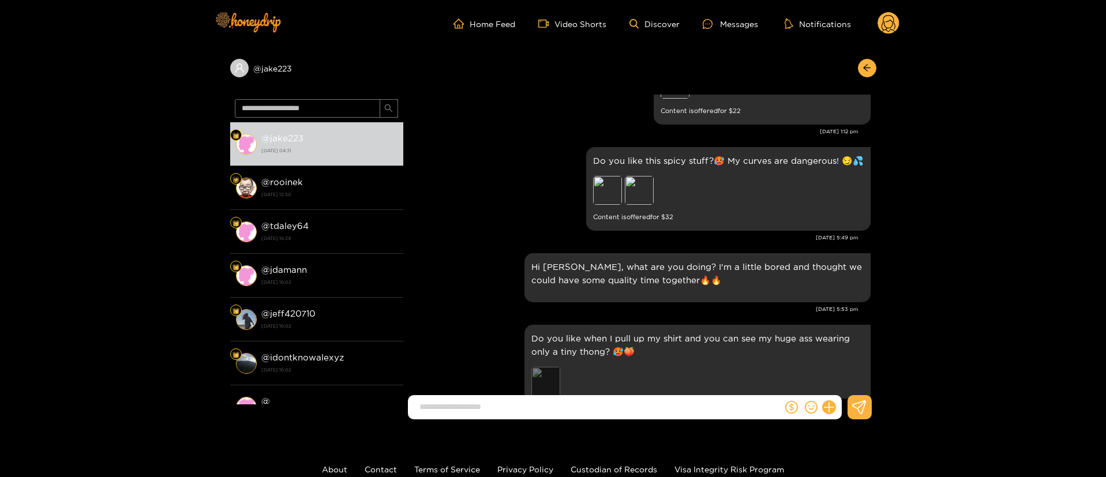
scroll to position [1904, 0]
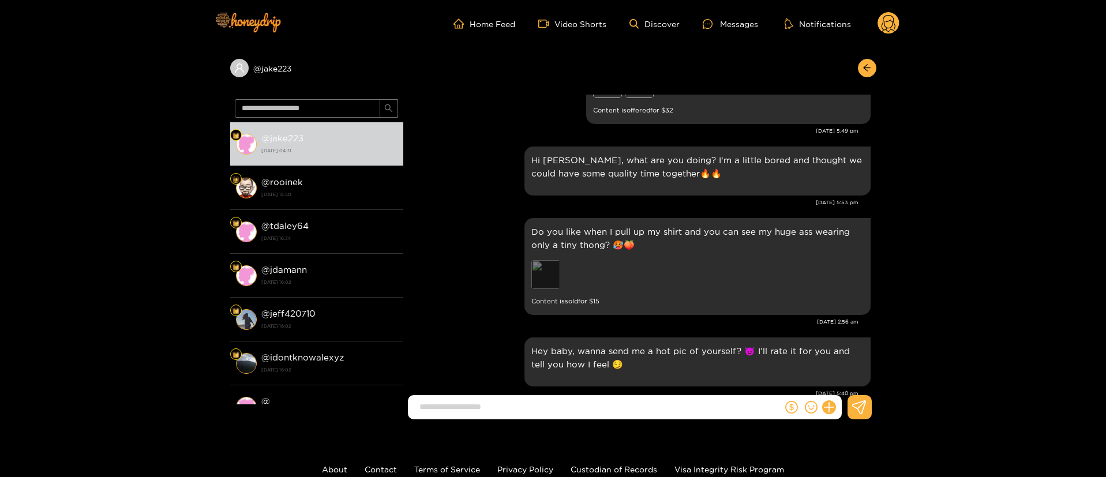
click at [551, 283] on div "Preview" at bounding box center [546, 274] width 29 height 29
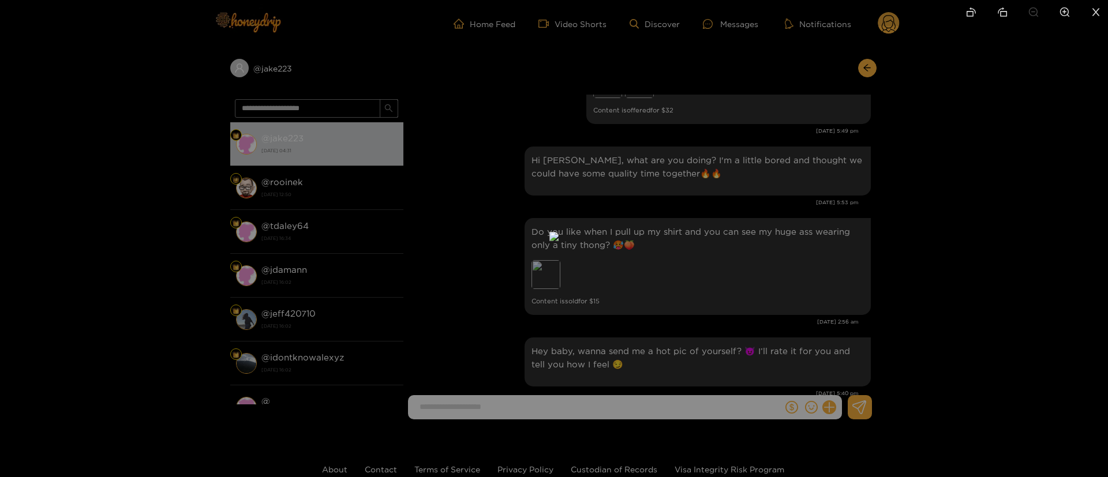
click at [875, 251] on div at bounding box center [554, 238] width 1108 height 477
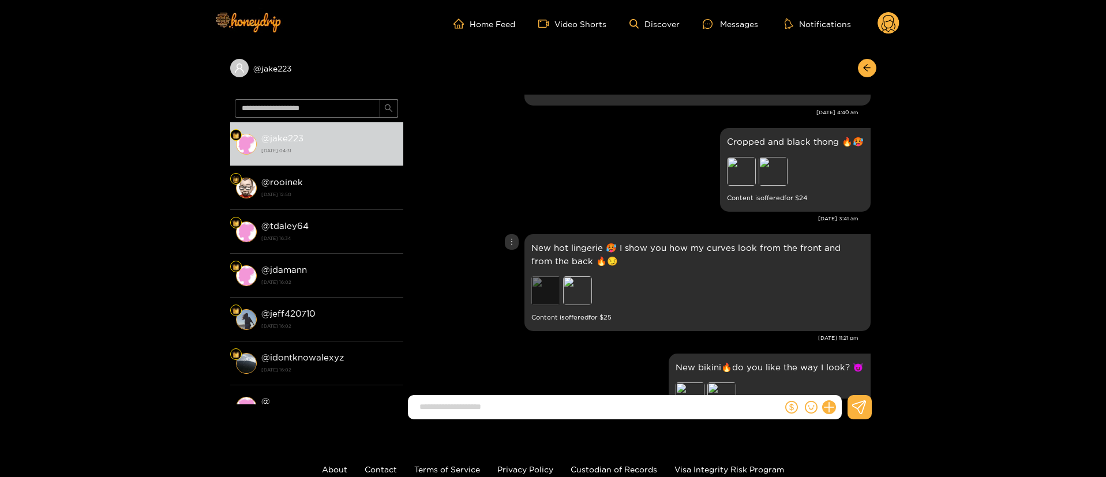
scroll to position [2337, 0]
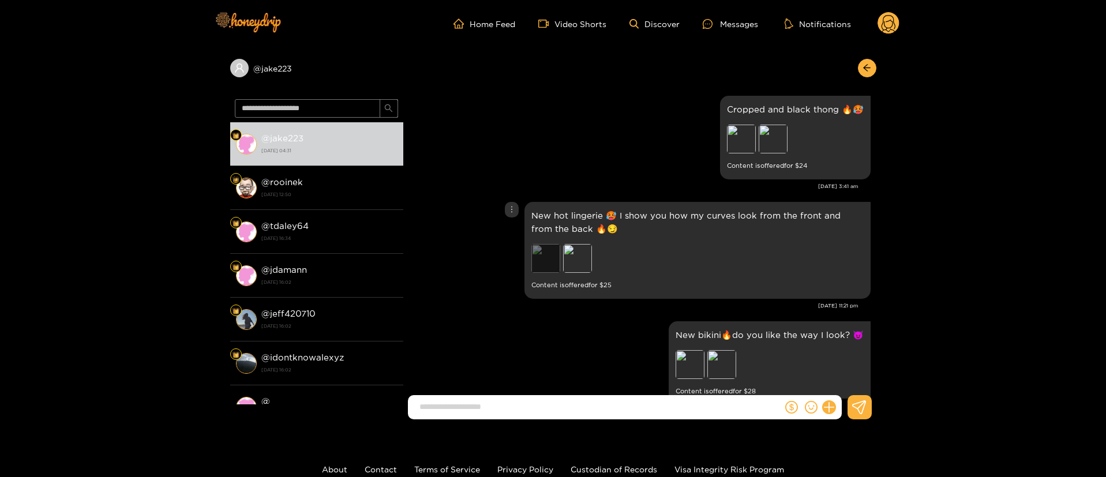
click at [549, 267] on div "Preview" at bounding box center [546, 258] width 29 height 29
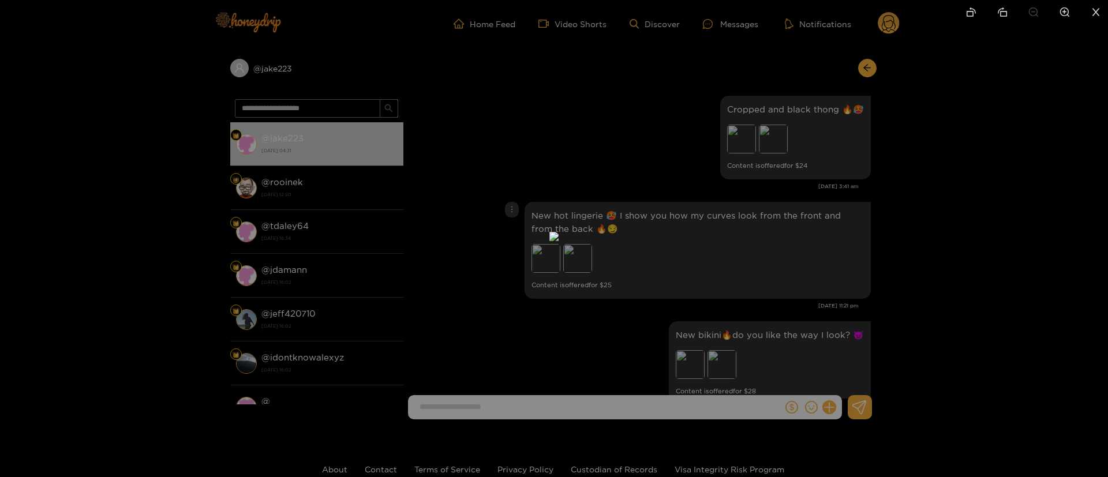
click at [802, 250] on div at bounding box center [554, 238] width 1108 height 477
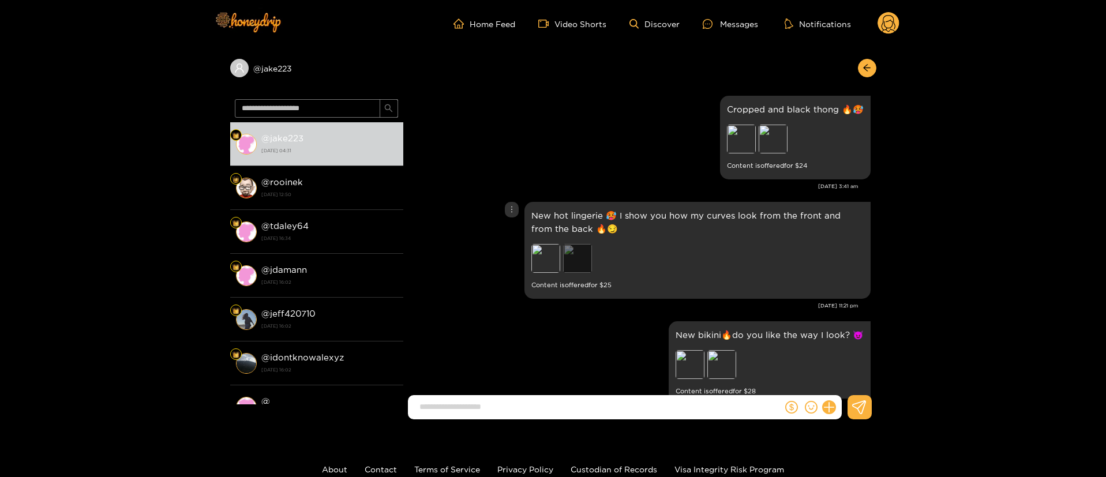
click at [564, 256] on div "Preview" at bounding box center [577, 258] width 29 height 29
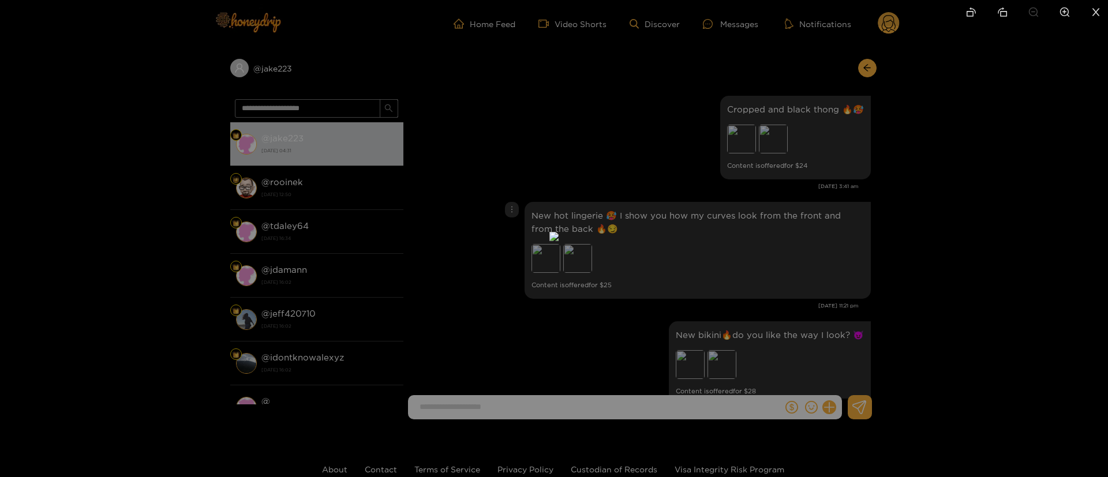
click at [855, 237] on div at bounding box center [554, 238] width 1108 height 477
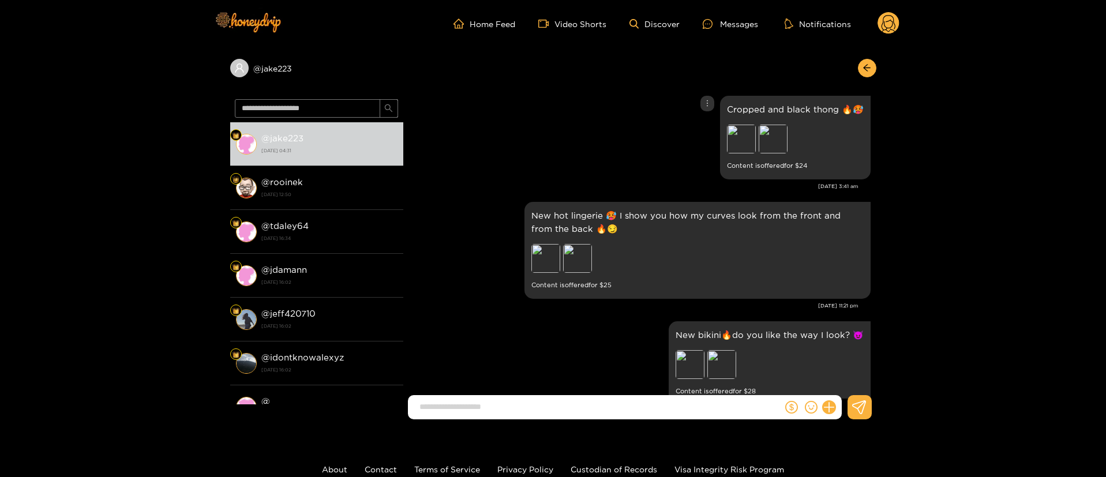
click at [513, 141] on div "Cropped and black thong 🔥🥵 Preview Preview Content is offered for $ 24" at bounding box center [640, 137] width 462 height 89
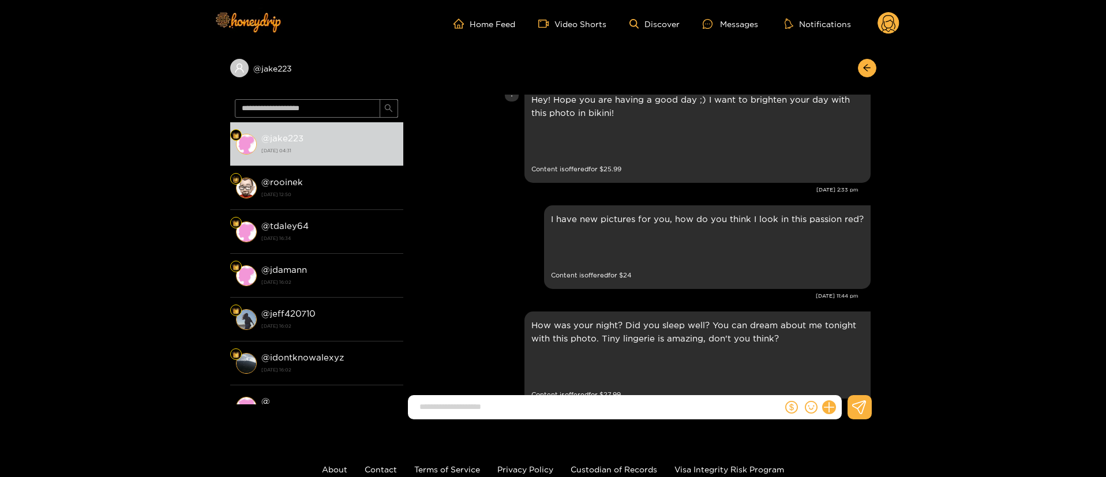
scroll to position [0, 0]
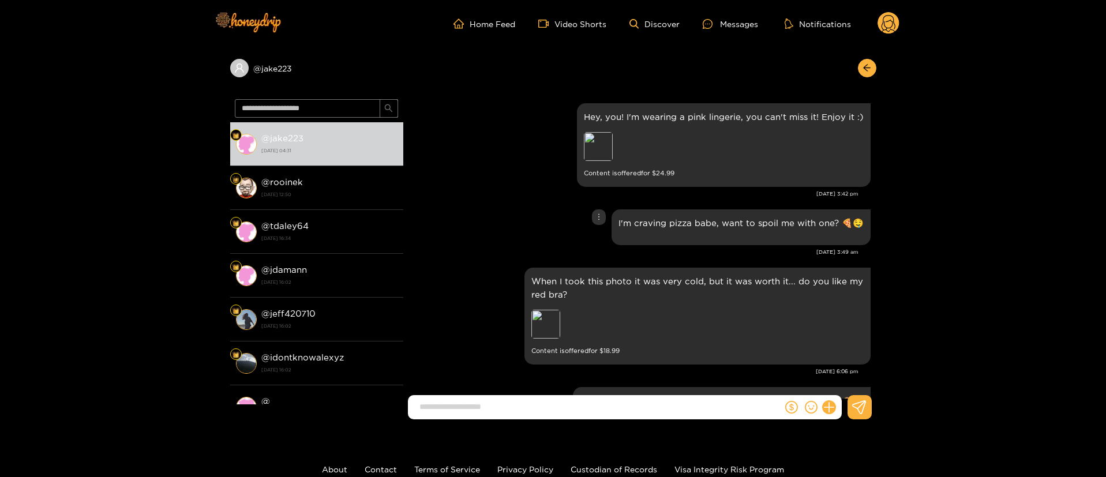
click at [483, 231] on div "I'm craving pizza babe, want to spoil me with one? ​🍕​🤤​" at bounding box center [640, 228] width 462 height 42
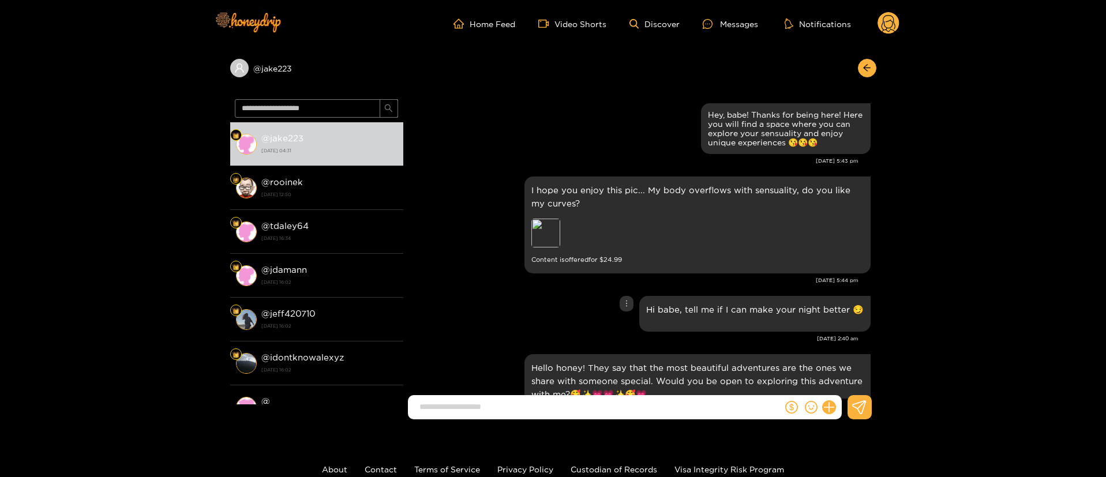
click at [515, 300] on div "Hi babe, tell me if I can make your night better 😏" at bounding box center [640, 314] width 462 height 42
click at [535, 229] on div "Preview" at bounding box center [546, 233] width 29 height 29
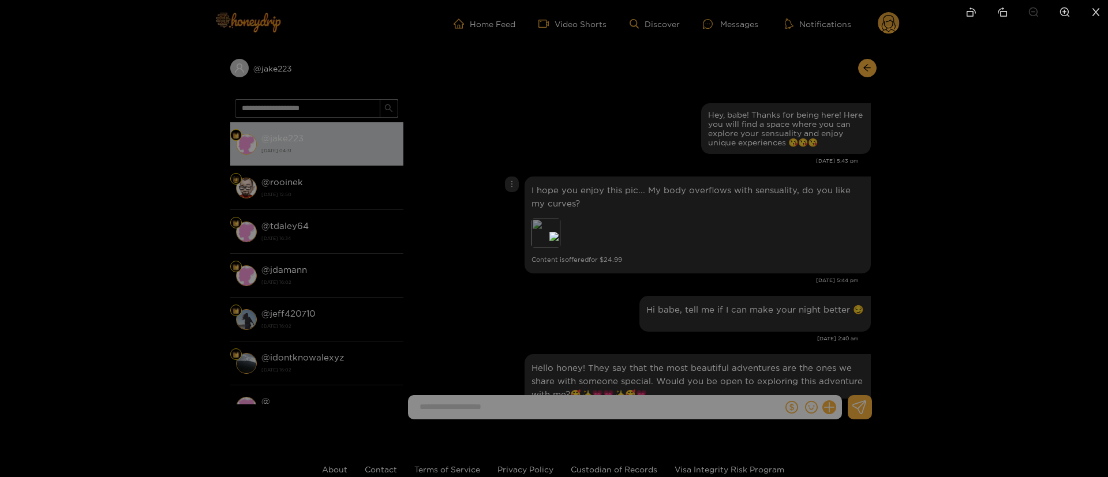
click at [1106, 236] on div at bounding box center [554, 238] width 1108 height 477
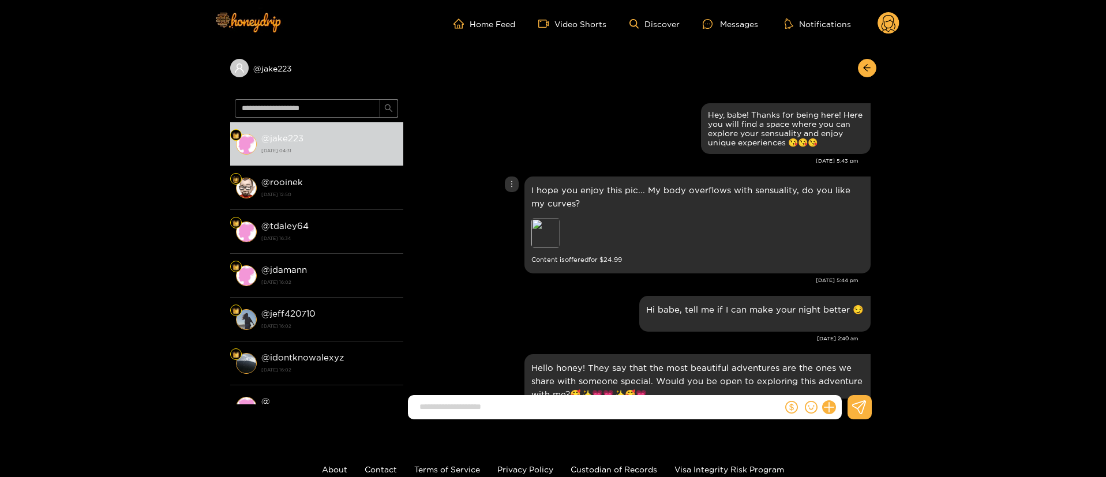
click at [516, 188] on div at bounding box center [512, 185] width 14 height 16
click at [511, 204] on div "Unsend" at bounding box center [511, 209] width 28 height 12
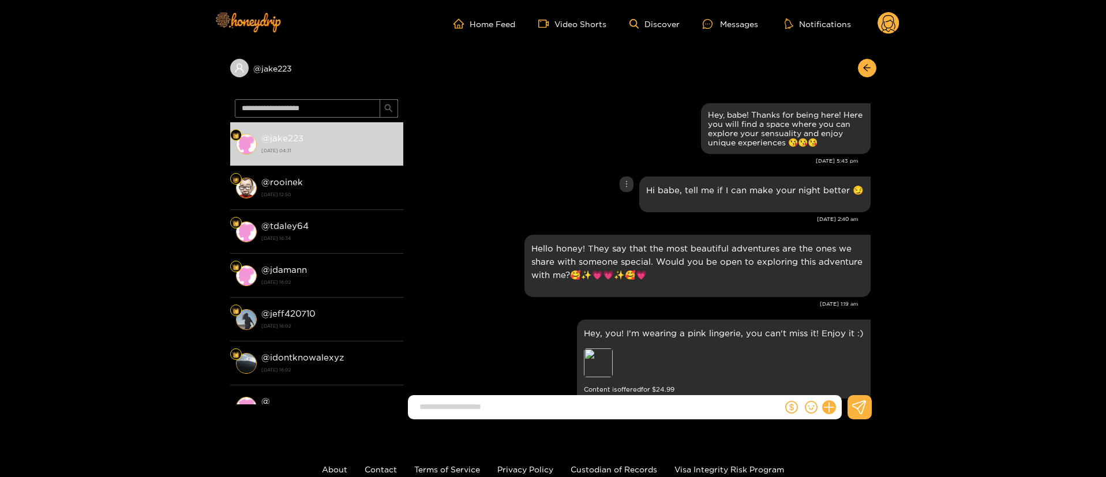
click at [462, 189] on div "Hi babe, tell me if I can make your night better 😏" at bounding box center [640, 195] width 462 height 42
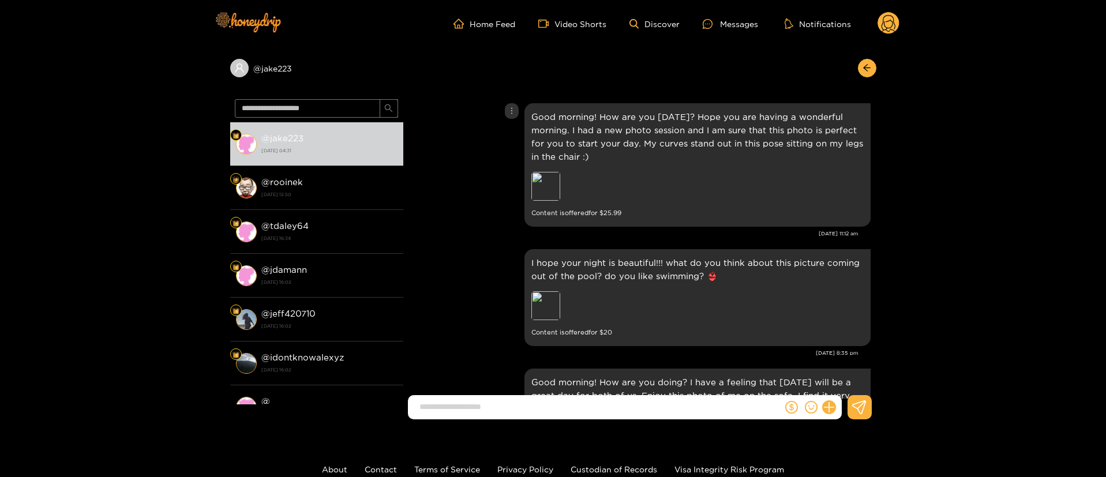
scroll to position [2078, 0]
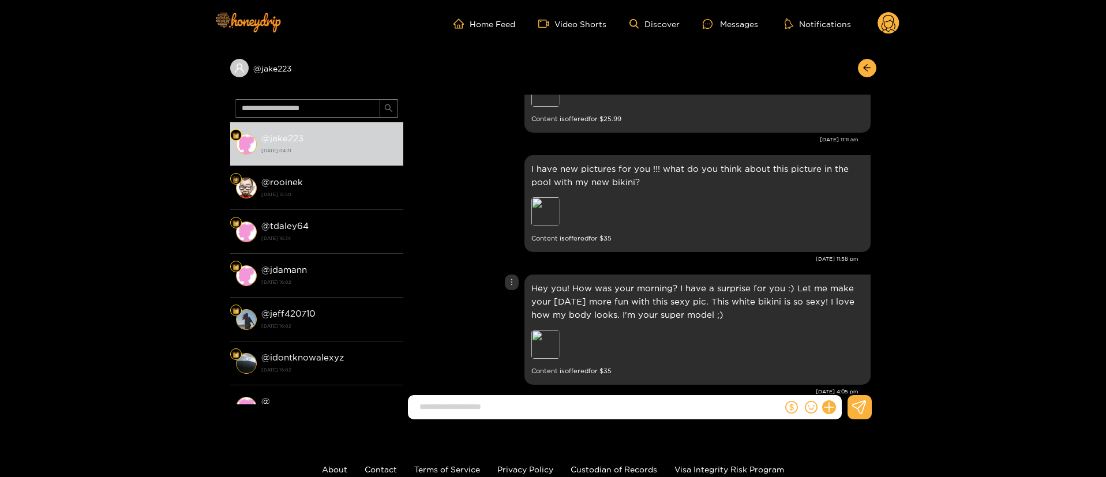
click at [499, 272] on div "Hey you! How was your morning? I have a surprise for you :) Let me make your Fr…" at bounding box center [640, 330] width 462 height 116
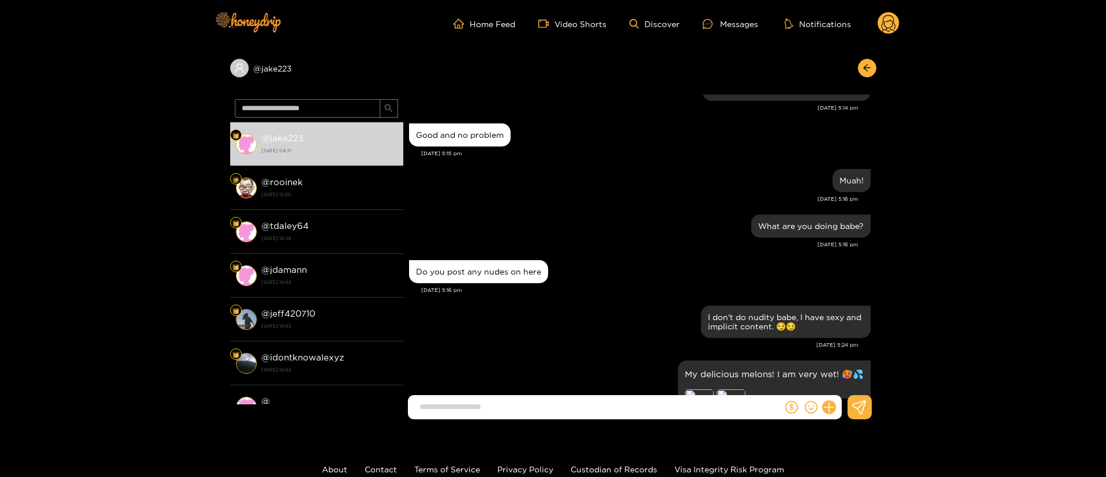
scroll to position [12552, 0]
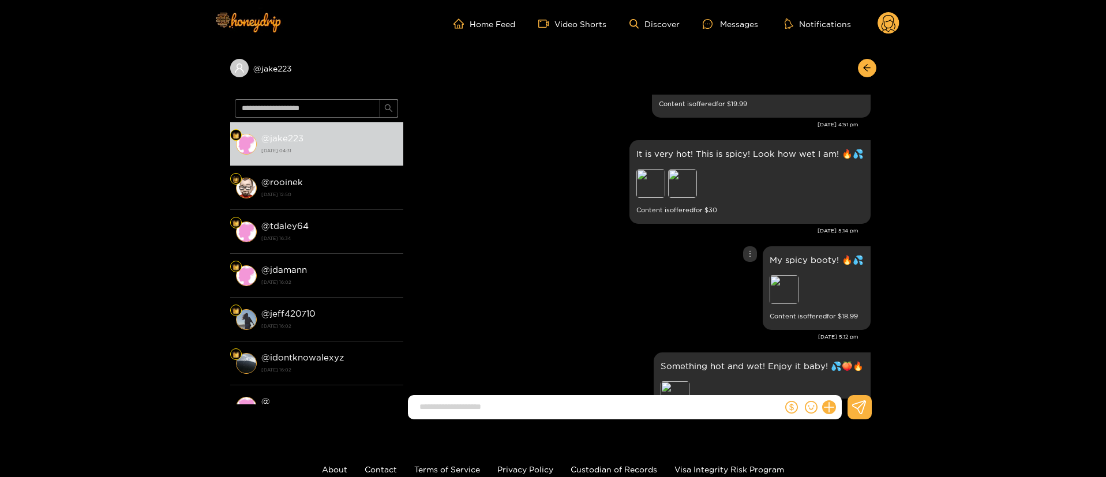
click at [570, 244] on div "My spicy booty! 🔥💦 Preview Content is offered for $ 18.99" at bounding box center [640, 288] width 462 height 89
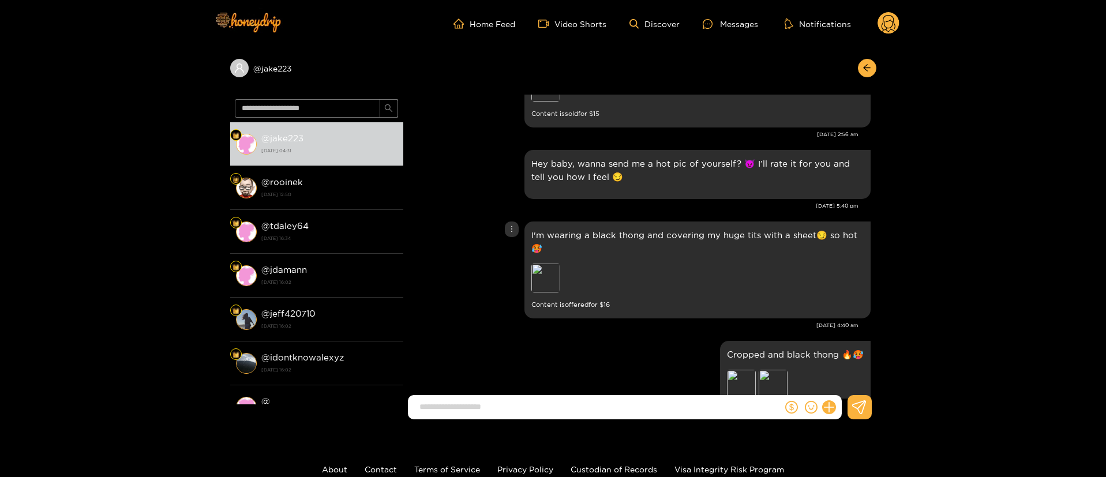
scroll to position [13418, 0]
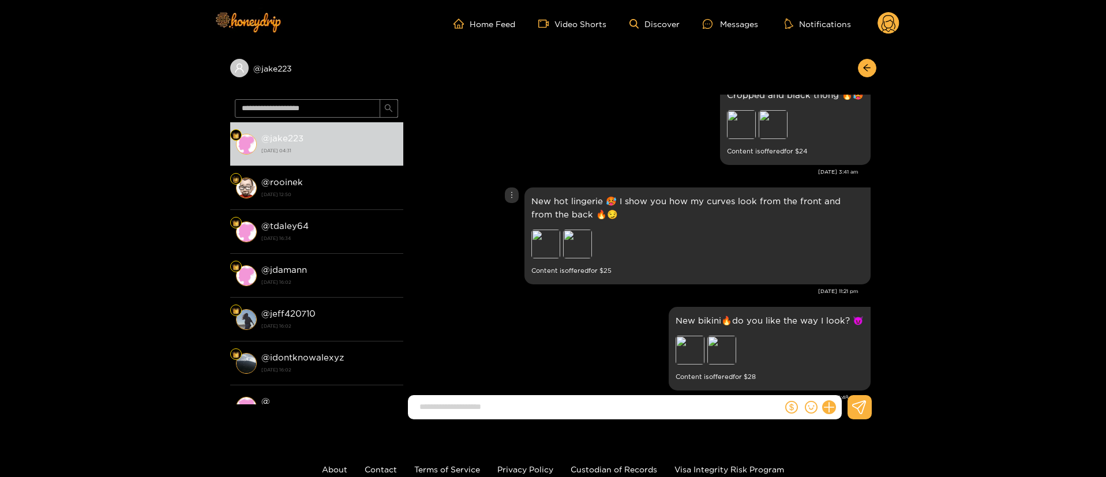
click at [511, 188] on div at bounding box center [512, 196] width 14 height 16
click at [507, 139] on div "Unsend" at bounding box center [511, 140] width 28 height 12
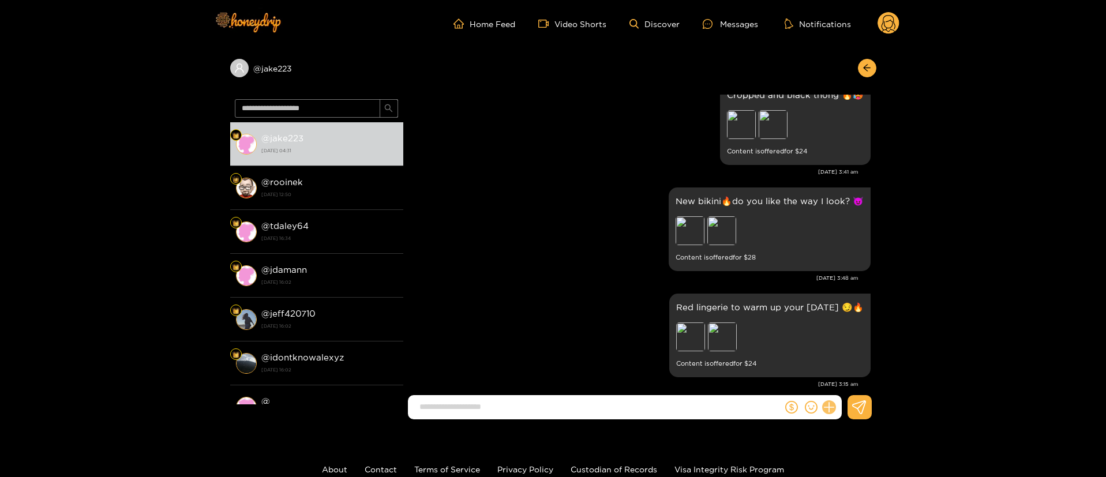
click at [828, 403] on icon at bounding box center [828, 407] width 13 height 13
click at [855, 380] on icon at bounding box center [850, 379] width 11 height 11
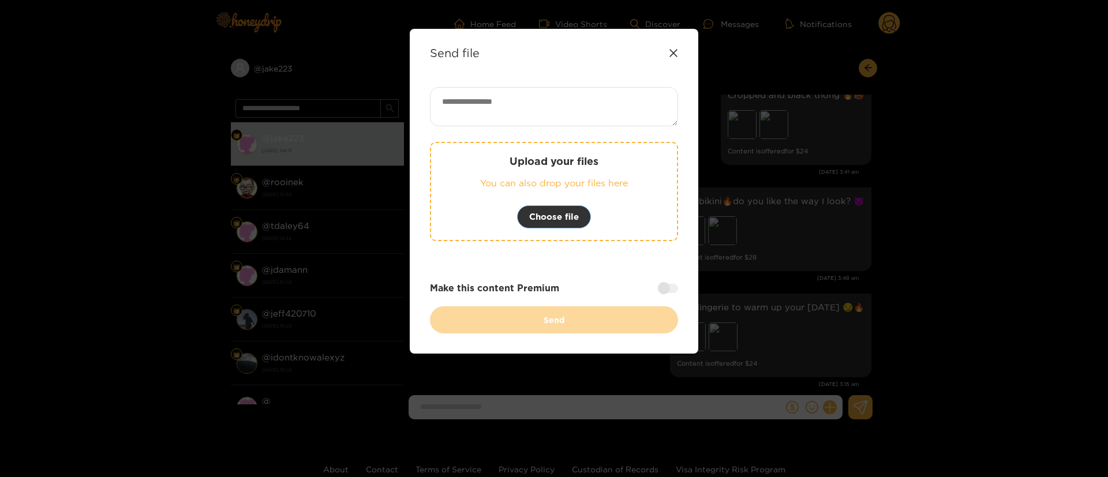
click at [570, 216] on span "Choose file" at bounding box center [554, 217] width 50 height 14
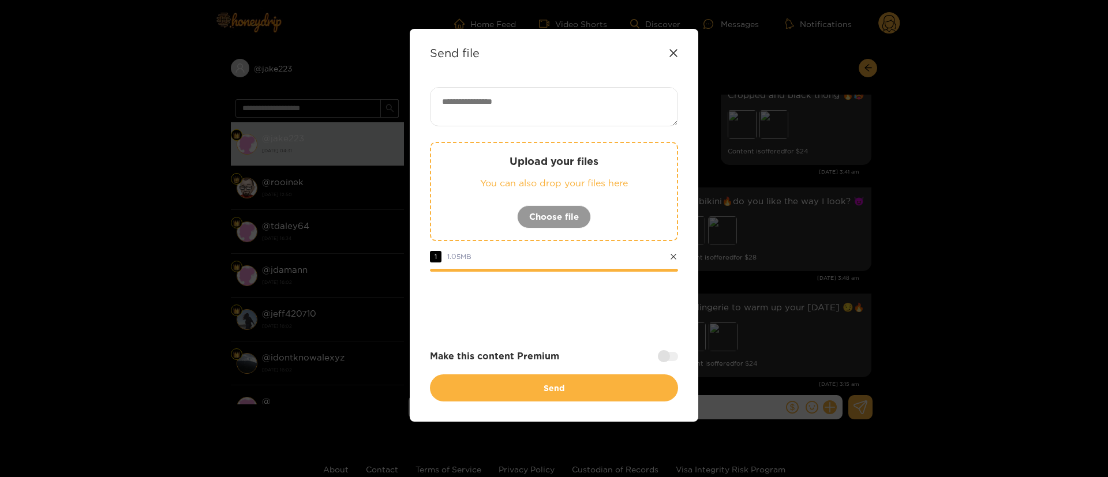
click at [515, 103] on textarea at bounding box center [554, 106] width 248 height 39
paste textarea "**"
type textarea "**"
click at [665, 357] on div at bounding box center [668, 356] width 20 height 9
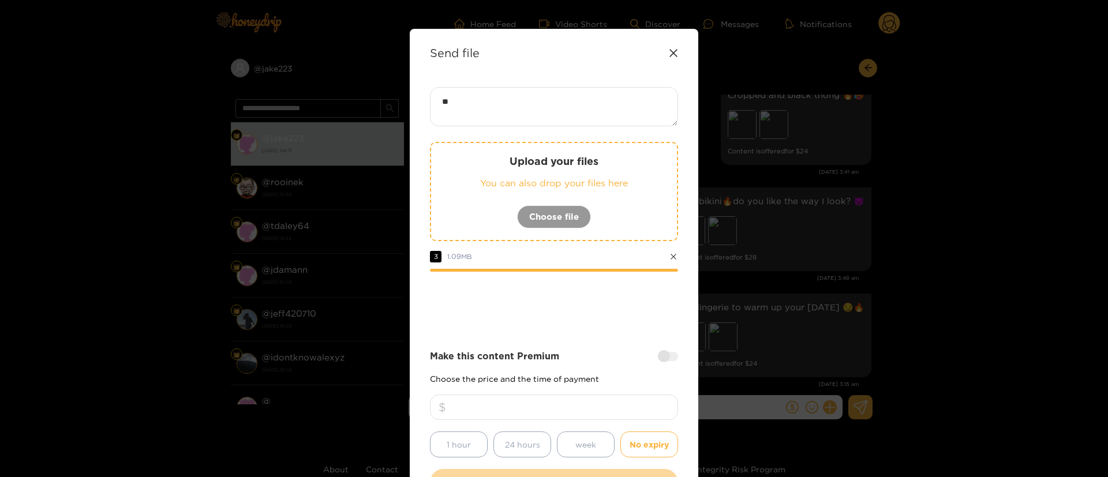
click at [665, 357] on div at bounding box center [668, 356] width 20 height 9
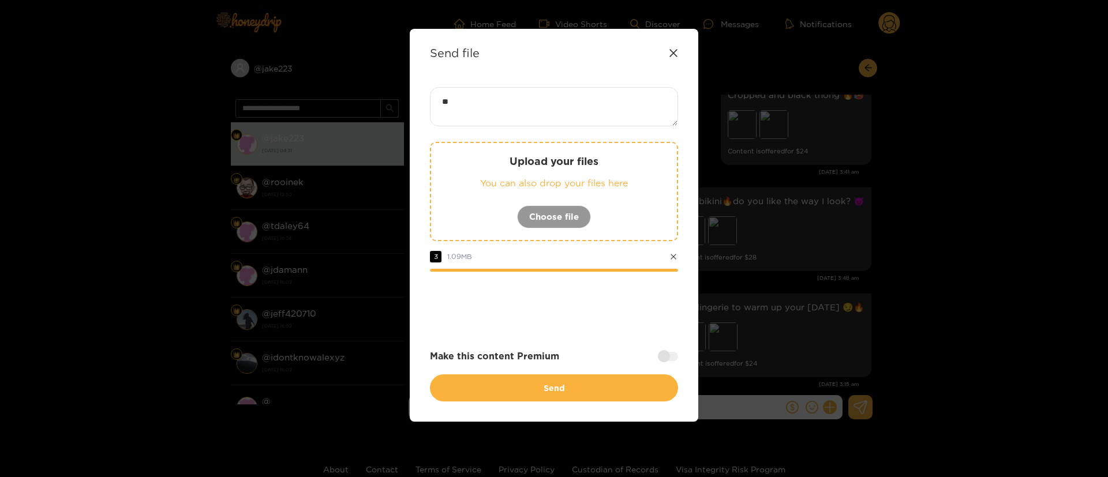
click at [668, 49] on div "Send file" at bounding box center [554, 52] width 248 height 13
drag, startPoint x: 672, startPoint y: 49, endPoint x: 421, endPoint y: 24, distance: 251.8
click at [673, 51] on icon at bounding box center [673, 52] width 9 height 9
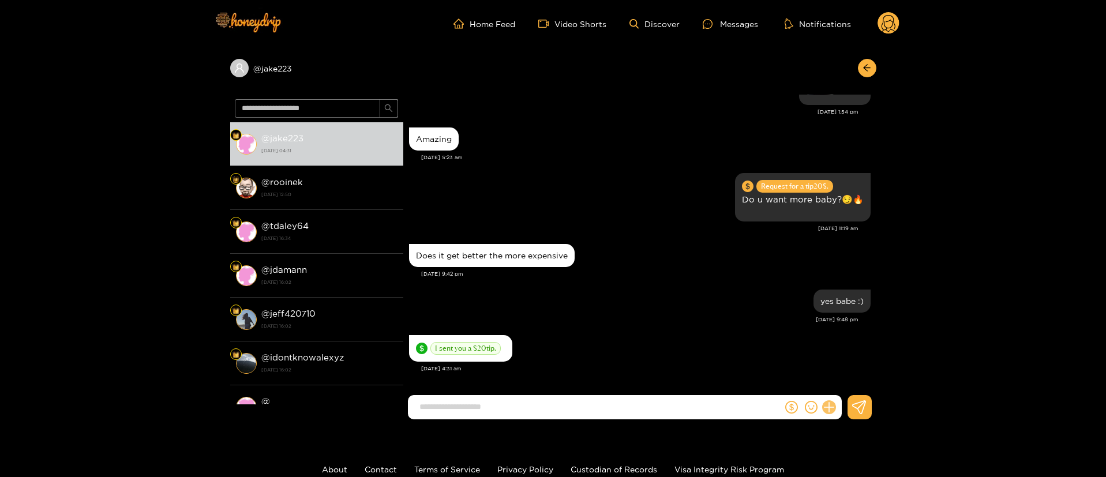
click at [827, 406] on icon at bounding box center [828, 407] width 13 height 13
click at [854, 377] on icon at bounding box center [851, 379] width 12 height 12
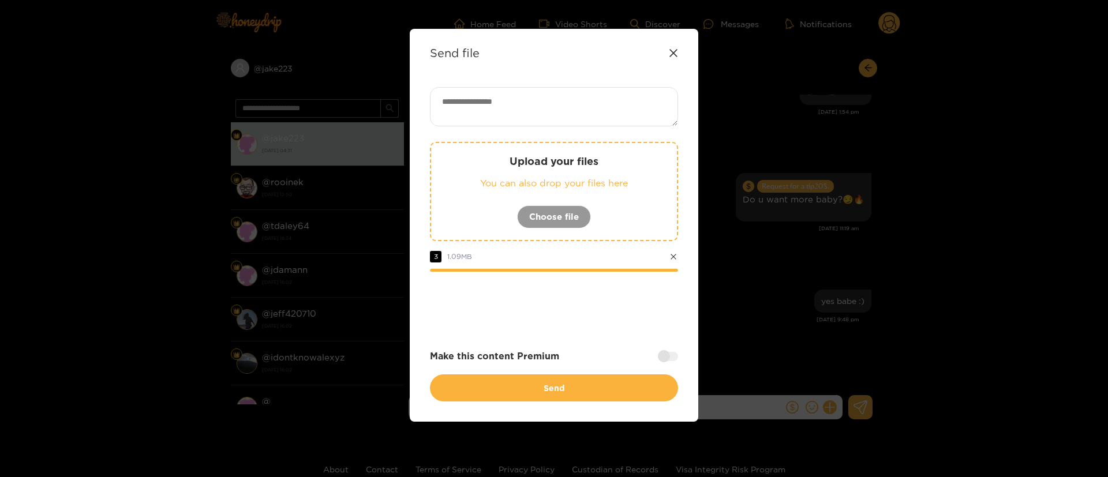
click at [537, 118] on textarea at bounding box center [554, 106] width 248 height 39
paste textarea "**"
type textarea "**"
click at [603, 299] on div at bounding box center [554, 303] width 248 height 46
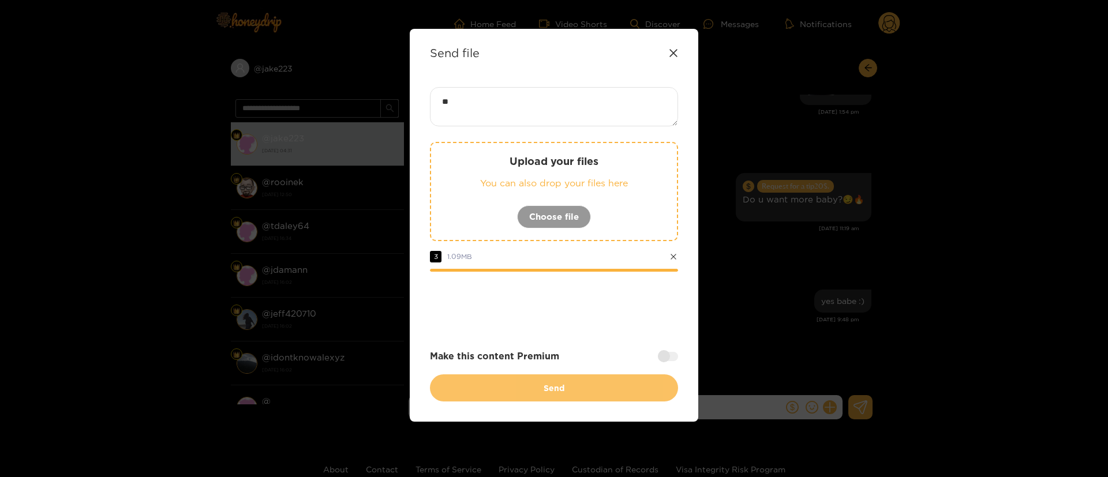
click at [594, 384] on button "Send" at bounding box center [554, 388] width 248 height 27
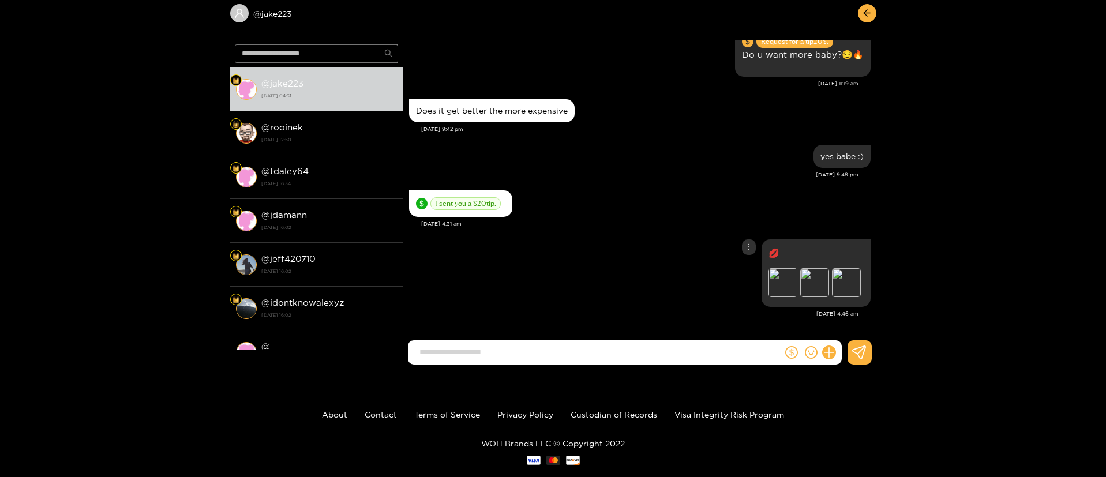
scroll to position [77, 0]
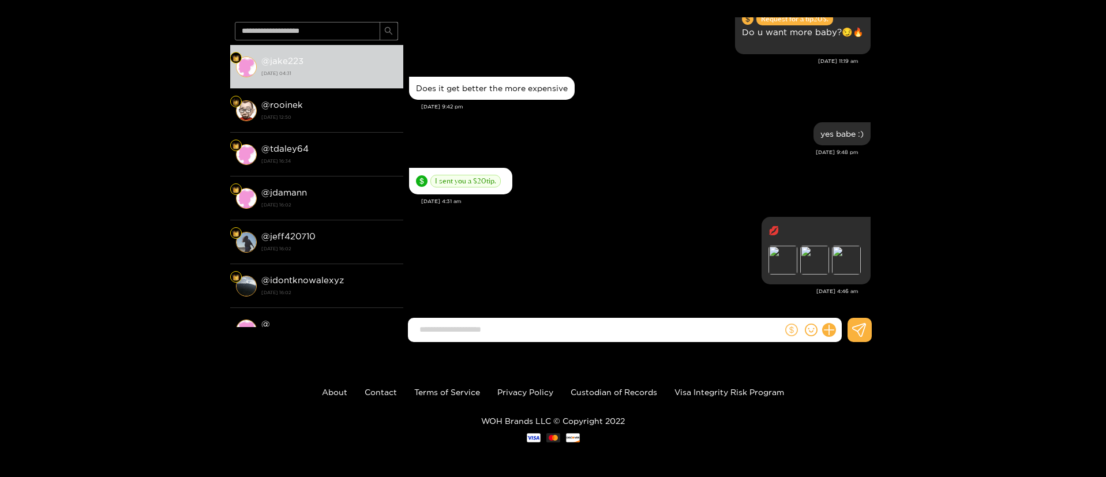
click at [788, 326] on icon "dollar" at bounding box center [791, 330] width 13 height 13
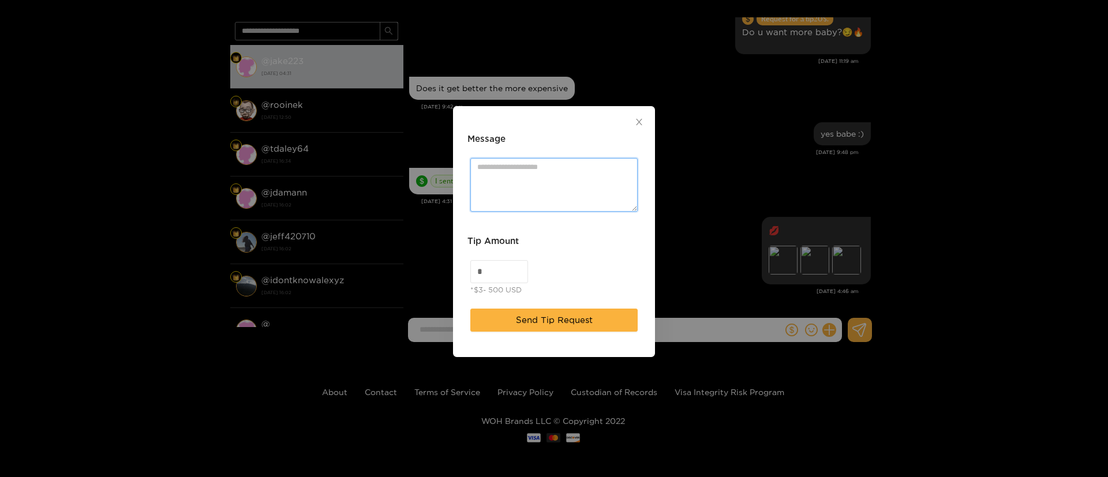
click at [530, 181] on textarea "Message" at bounding box center [553, 185] width 167 height 54
paste textarea "**********"
paste textarea "***"
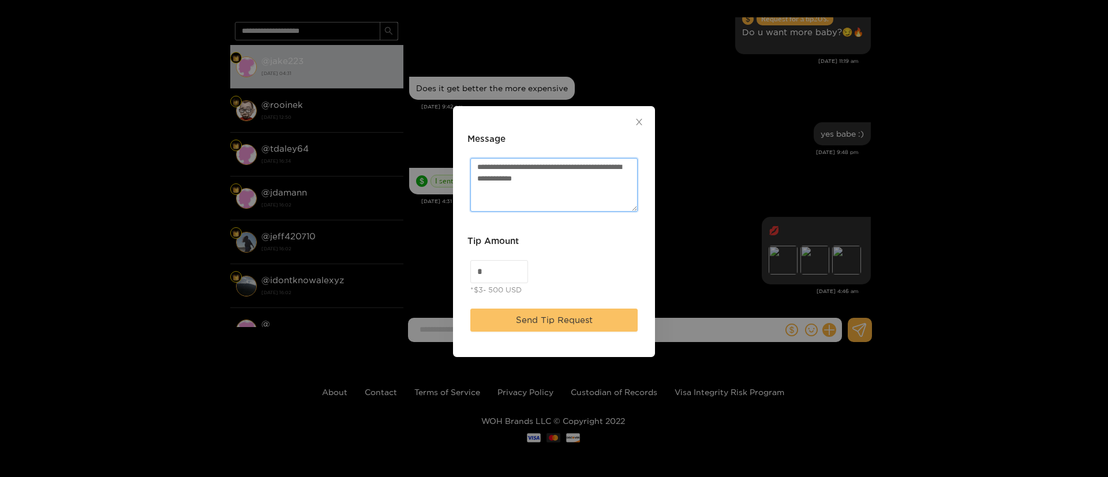
paste textarea "**"
type textarea "**********"
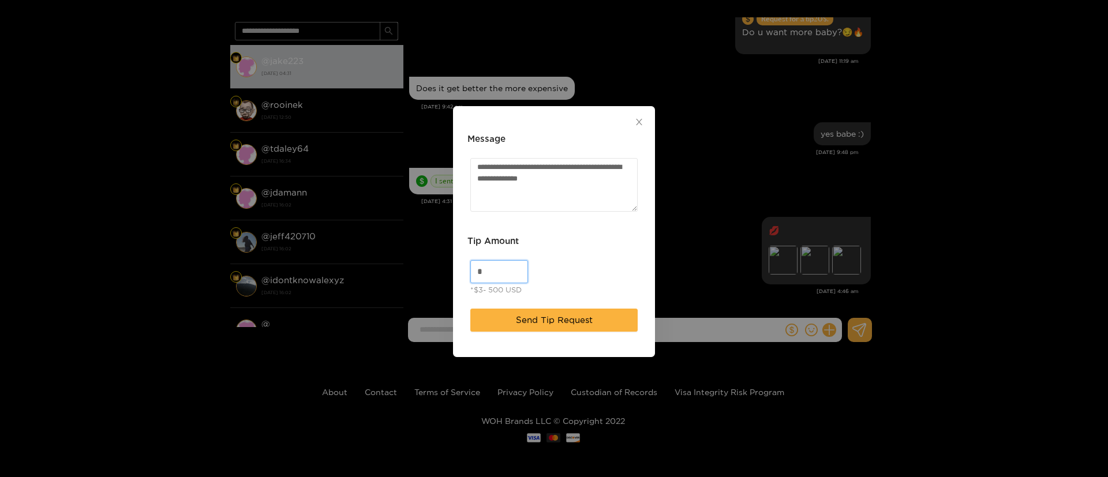
drag, startPoint x: 508, startPoint y: 271, endPoint x: 389, endPoint y: 244, distance: 122.1
click at [365, 271] on div "**********" at bounding box center [554, 238] width 1108 height 477
drag, startPoint x: 495, startPoint y: 268, endPoint x: 481, endPoint y: 279, distance: 17.3
click at [481, 279] on input "**" at bounding box center [499, 272] width 57 height 22
click at [627, 242] on div "Tip Amount" at bounding box center [553, 245] width 173 height 23
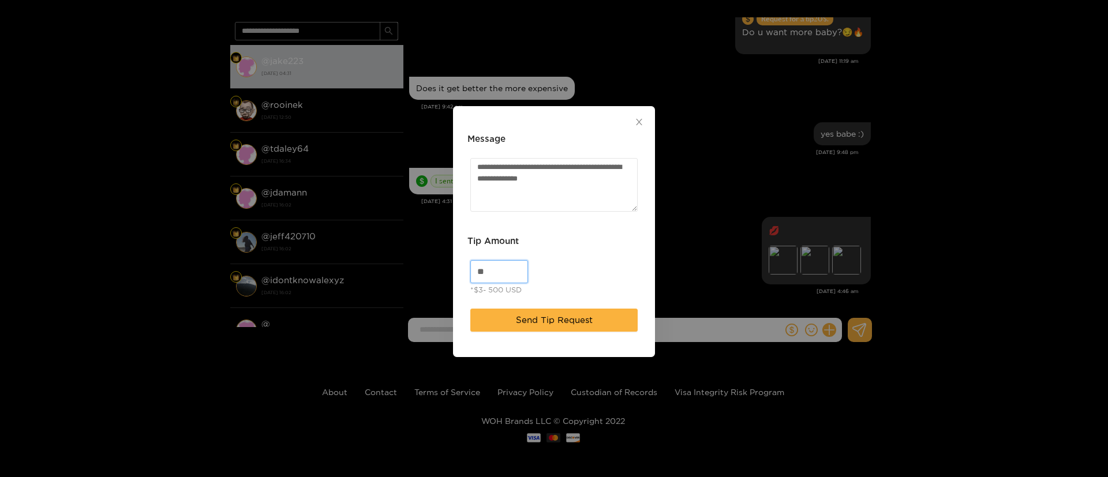
drag, startPoint x: 493, startPoint y: 273, endPoint x: 432, endPoint y: 267, distance: 61.5
click at [432, 267] on div "**********" at bounding box center [554, 238] width 1108 height 477
click at [555, 252] on div "Tip Amount" at bounding box center [553, 245] width 173 height 23
drag, startPoint x: 492, startPoint y: 274, endPoint x: 475, endPoint y: 275, distance: 16.8
click at [475, 275] on input "**" at bounding box center [499, 272] width 57 height 22
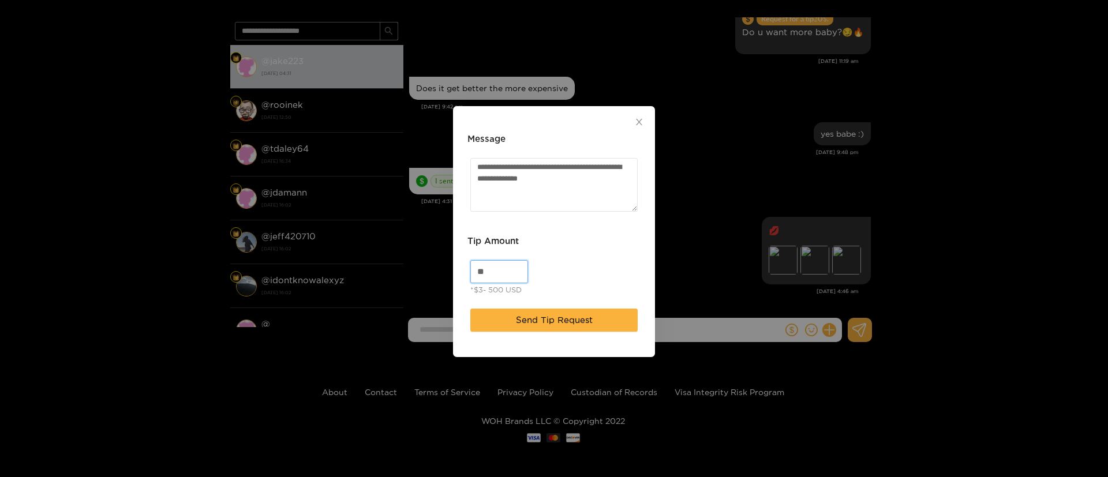
type input "**"
drag, startPoint x: 606, startPoint y: 228, endPoint x: 591, endPoint y: 337, distance: 110.1
click at [607, 229] on div "**********" at bounding box center [554, 180] width 179 height 102
click at [566, 324] on span "Send Tip Request" at bounding box center [554, 320] width 77 height 14
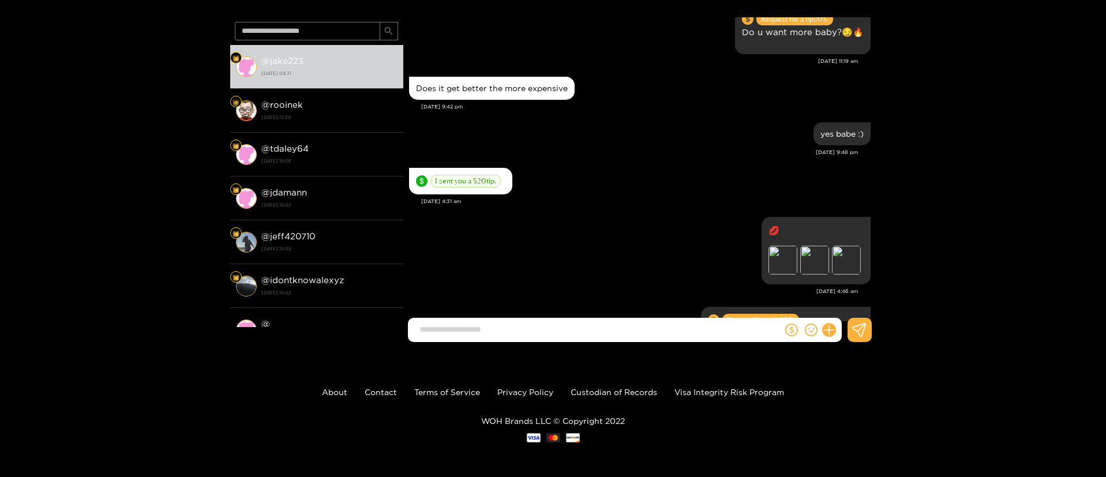
scroll to position [1613, 0]
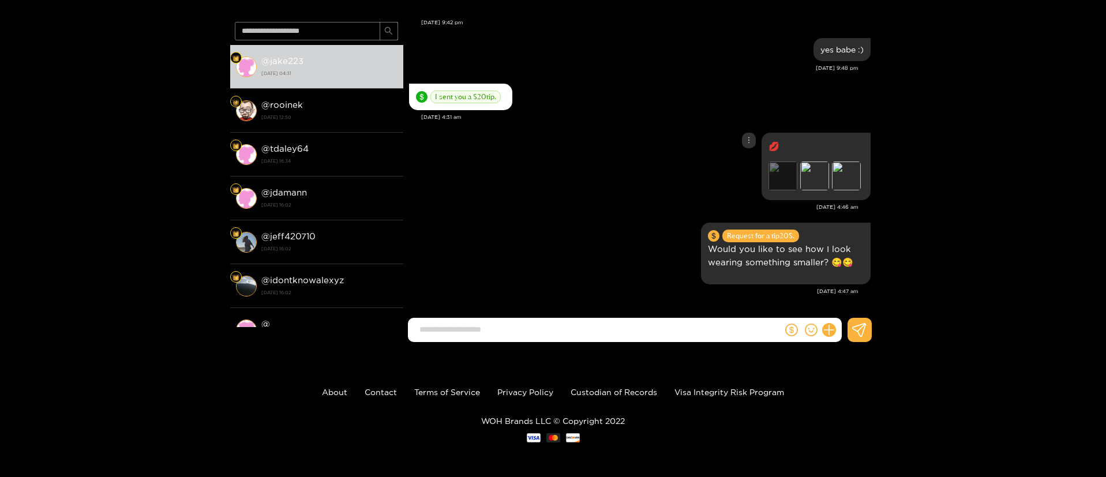
click at [777, 170] on div "Preview" at bounding box center [783, 176] width 29 height 29
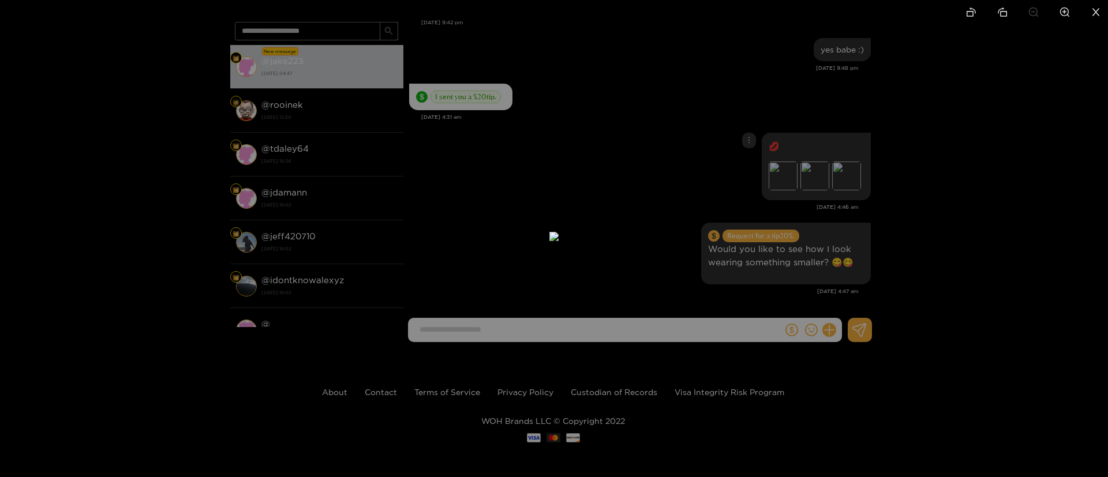
click at [945, 151] on div at bounding box center [554, 238] width 1108 height 477
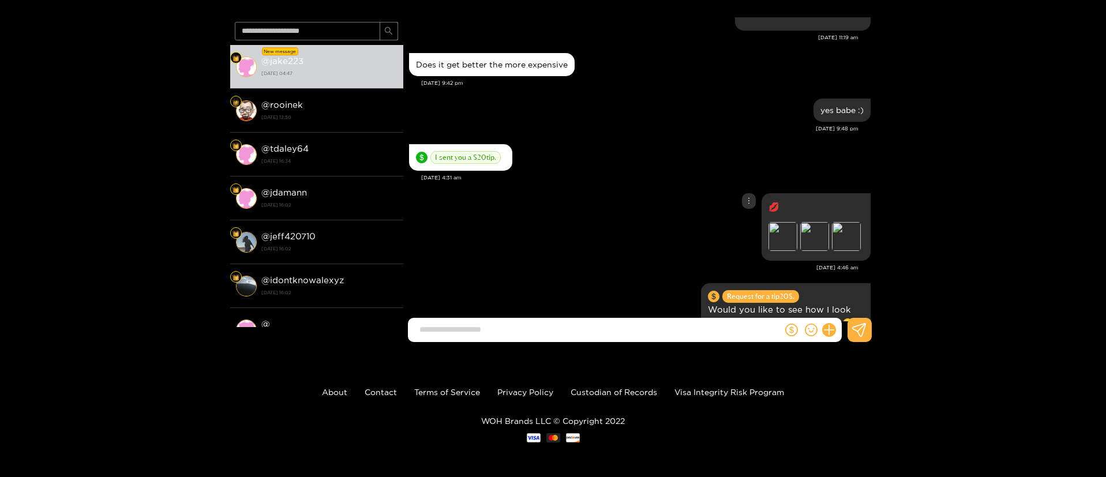
scroll to position [1526, 0]
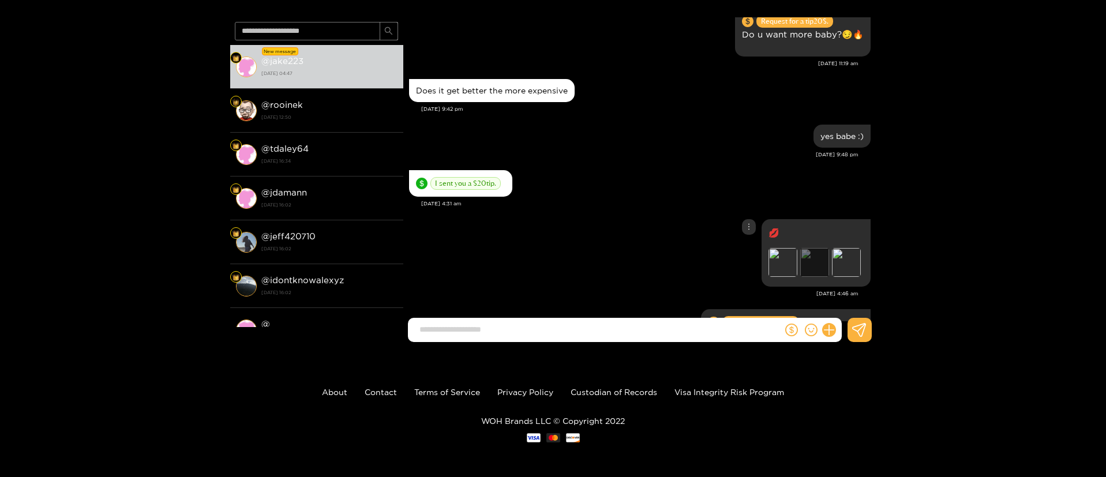
click at [824, 257] on div "Preview" at bounding box center [814, 262] width 29 height 29
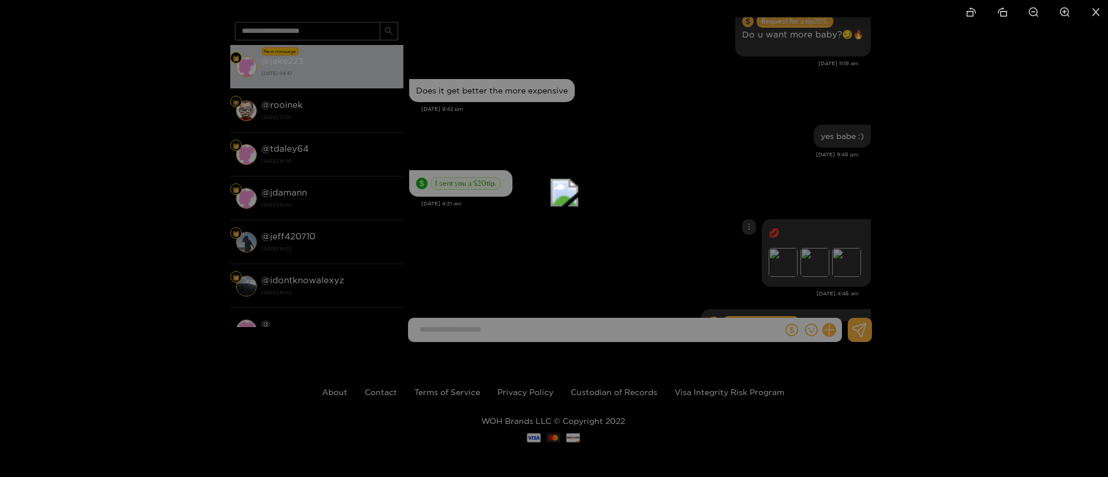
drag, startPoint x: 586, startPoint y: 355, endPoint x: 604, endPoint y: 89, distance: 266.6
click at [578, 179] on img at bounding box center [565, 193] width 28 height 28
click at [1048, 167] on div at bounding box center [554, 238] width 1108 height 477
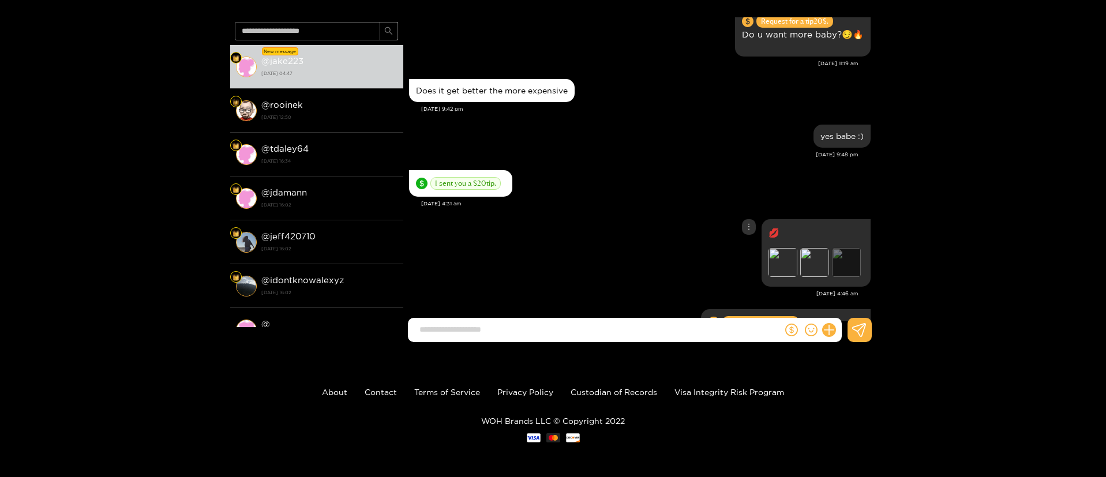
click at [847, 260] on div "Preview" at bounding box center [846, 262] width 29 height 29
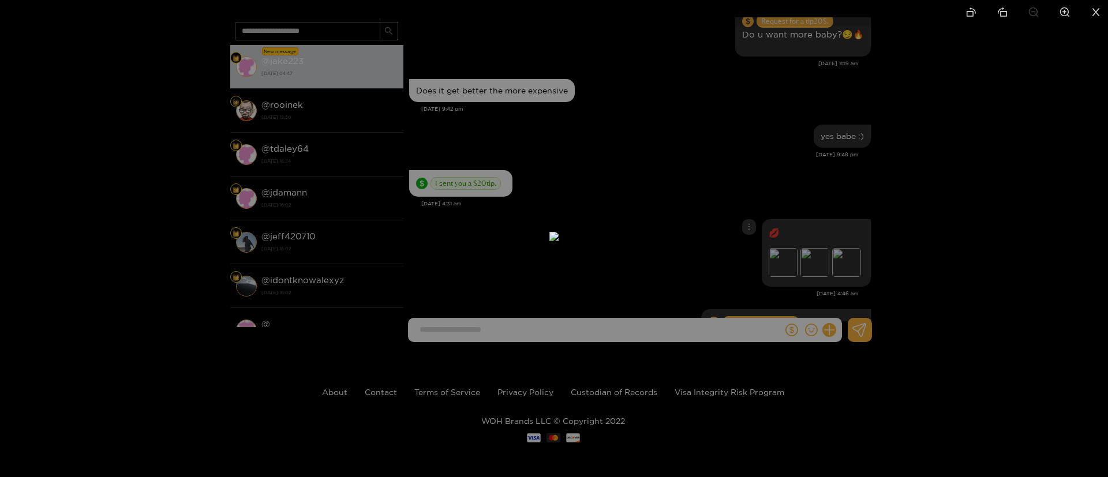
click at [1006, 143] on div at bounding box center [554, 238] width 1108 height 477
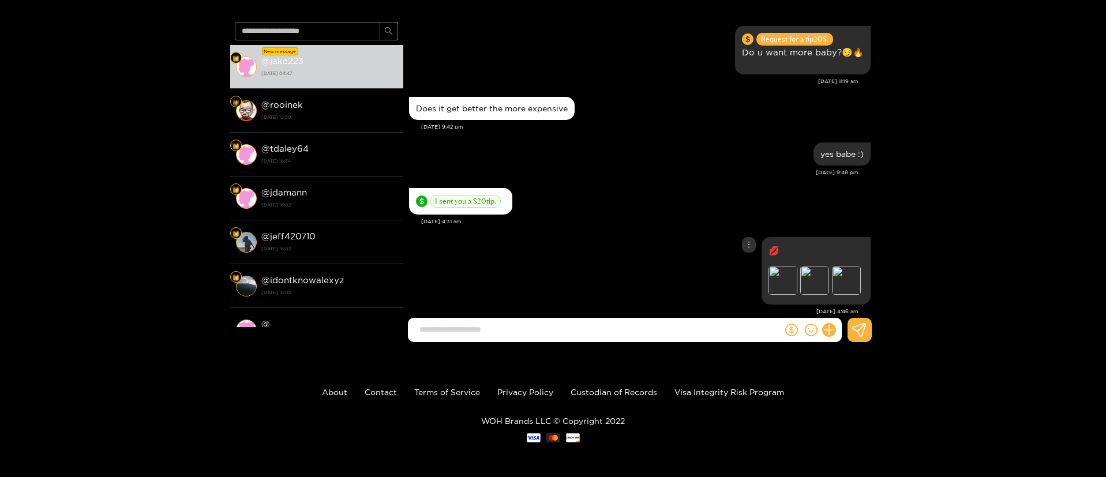
scroll to position [1613, 0]
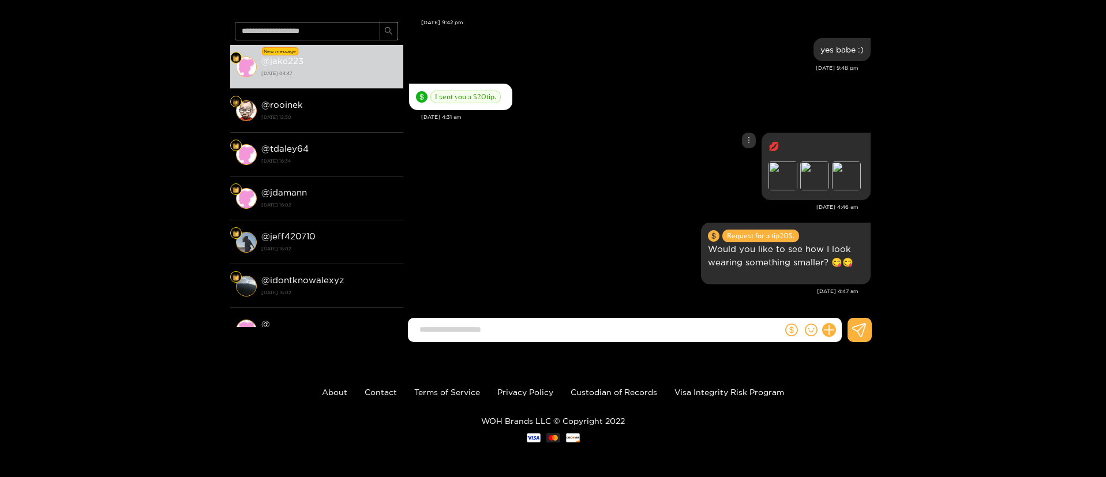
click at [940, 155] on div "@ jake223 New message @ jake223 [DATE] 04:47 @ rooinek [DATE] 12:50 @ tdaley64 …" at bounding box center [553, 160] width 1106 height 381
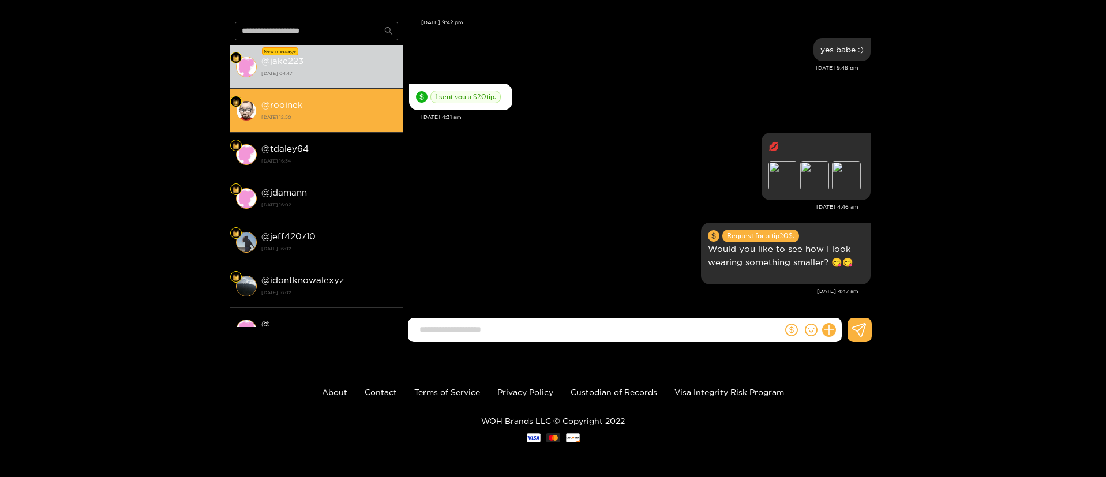
click at [304, 126] on li "@ rooinek [DATE] 12:50" at bounding box center [316, 111] width 173 height 44
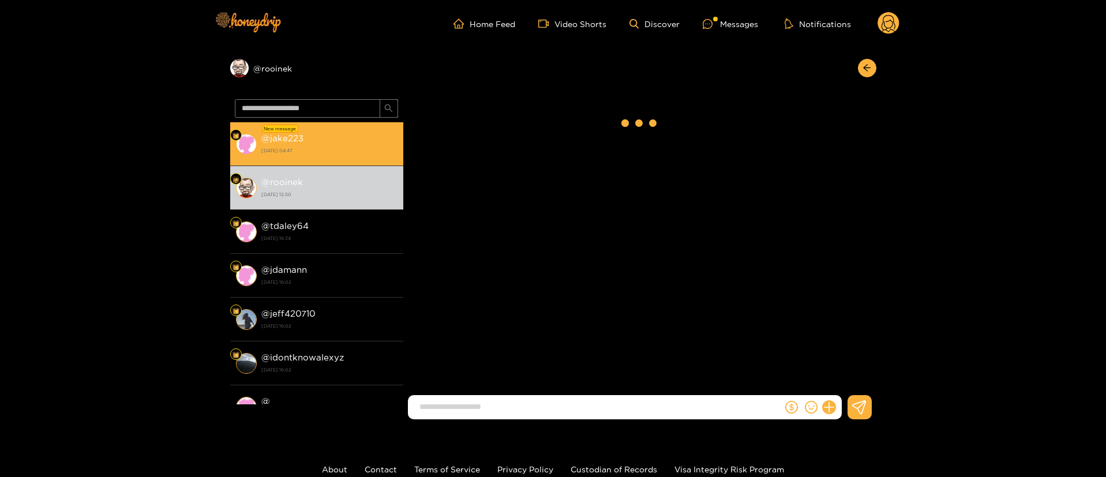
click at [322, 155] on strong "[DATE] 04:47" at bounding box center [329, 150] width 136 height 10
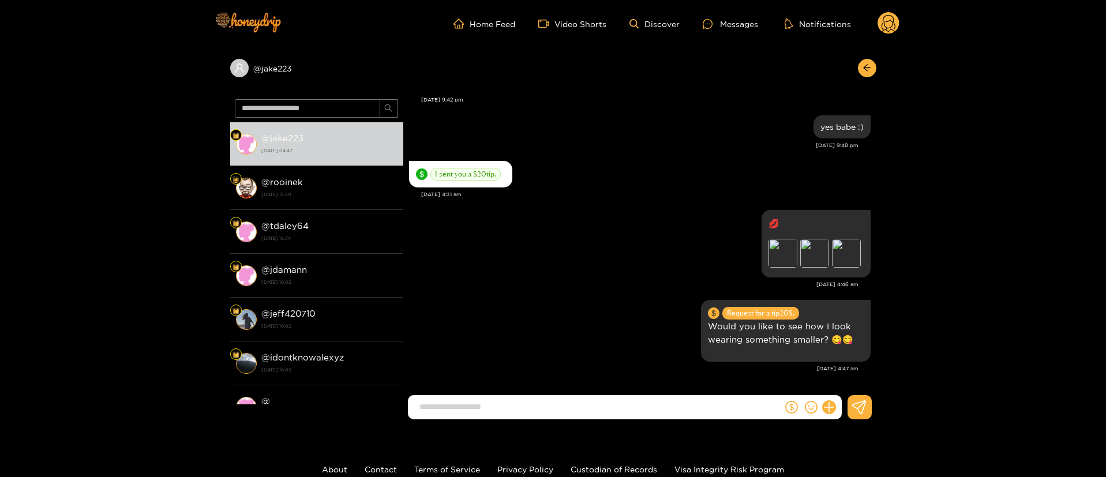
click at [892, 34] on icon at bounding box center [889, 23] width 22 height 23
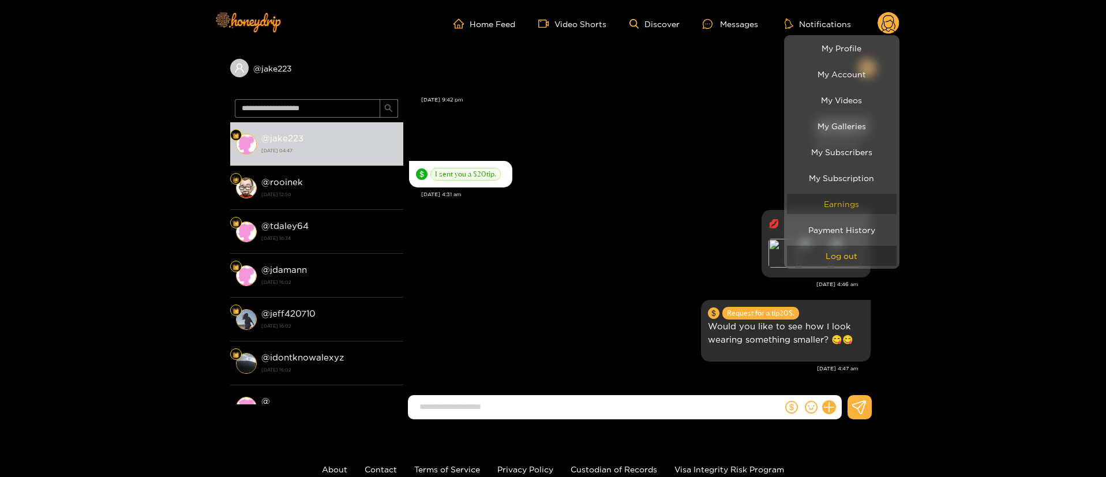
drag, startPoint x: 829, startPoint y: 255, endPoint x: 801, endPoint y: 203, distance: 58.9
click at [829, 255] on button "Log out" at bounding box center [842, 256] width 110 height 20
